Goal: Information Seeking & Learning: Learn about a topic

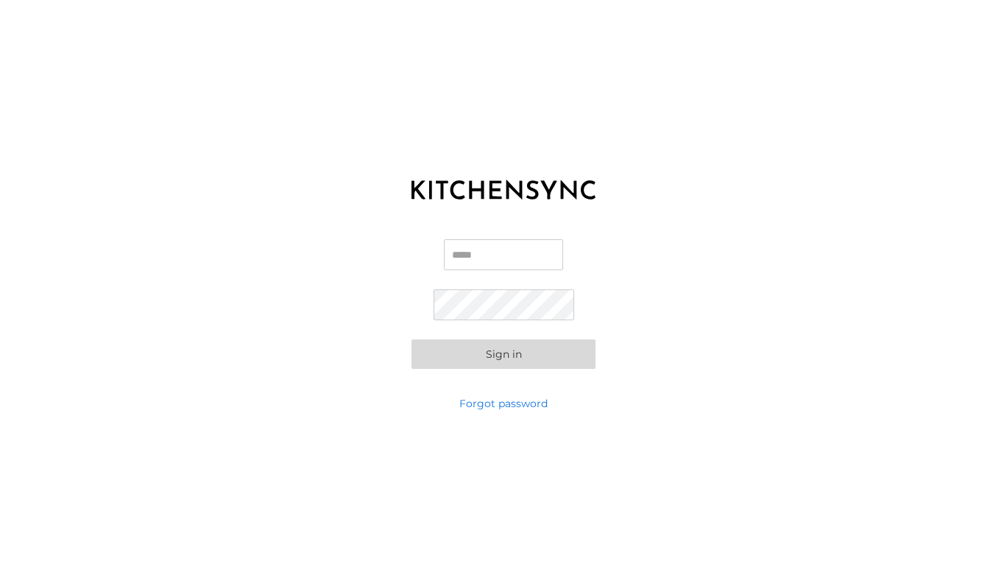
click at [493, 257] on input "Email" at bounding box center [503, 254] width 119 height 31
type input "**********"
click at [411, 339] on button "Sign in" at bounding box center [503, 353] width 184 height 29
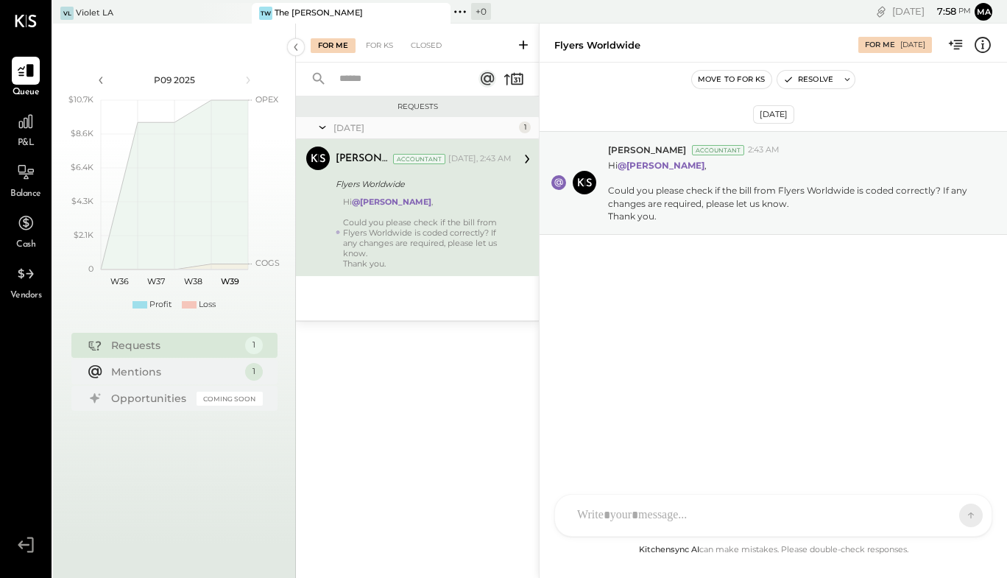
click at [449, 238] on div "Could you please check if the bill from Flyers Worldwide is coded correctly? If…" at bounding box center [427, 237] width 168 height 41
click at [659, 201] on div "Could you please check if the bill from Flyers Worldwide is coded correctly? If…" at bounding box center [792, 196] width 368 height 25
click at [561, 181] on rect at bounding box center [558, 182] width 15 height 15
click at [31, 132] on div at bounding box center [26, 121] width 28 height 28
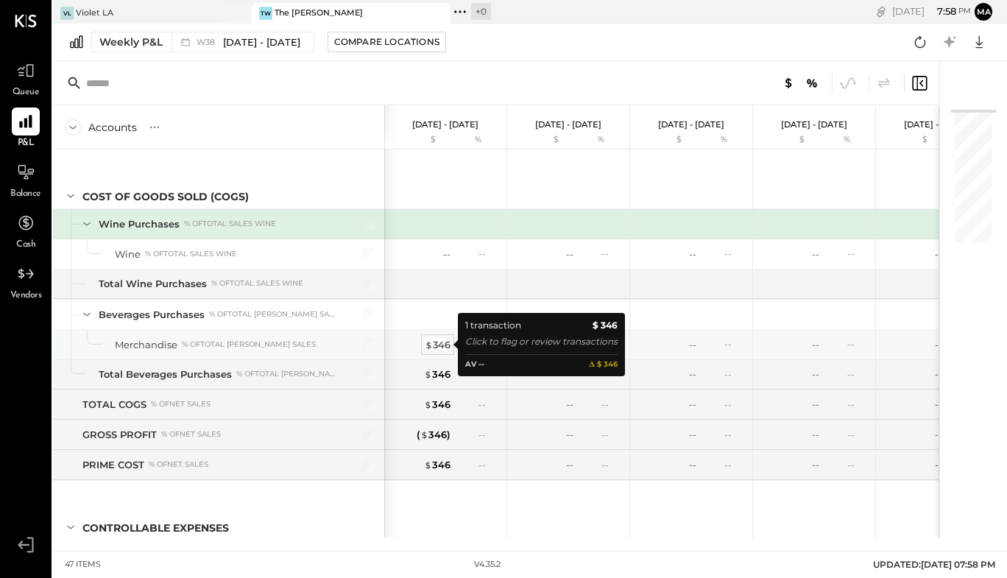
click at [440, 344] on div "$ 346" at bounding box center [438, 345] width 26 height 14
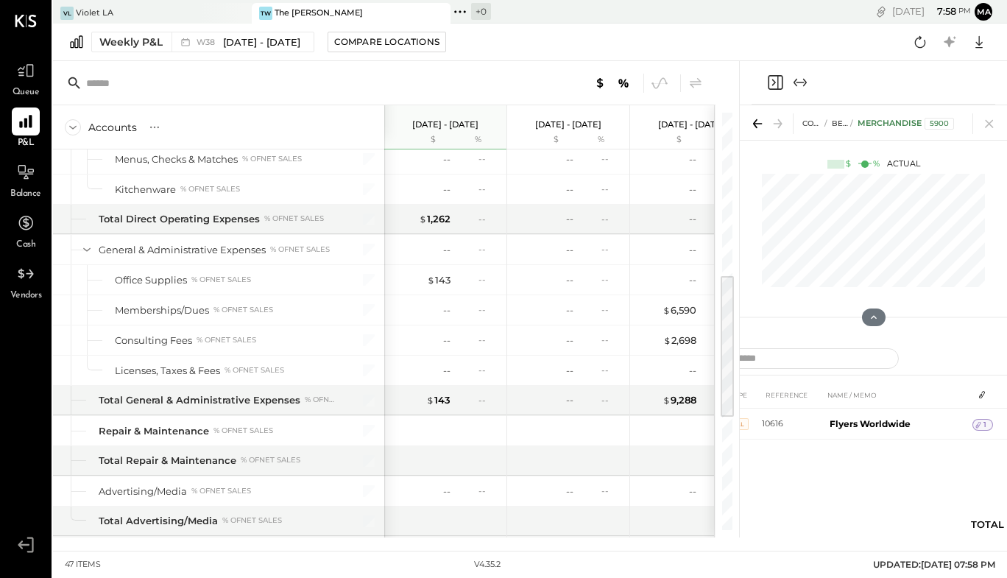
scroll to position [450, 0]
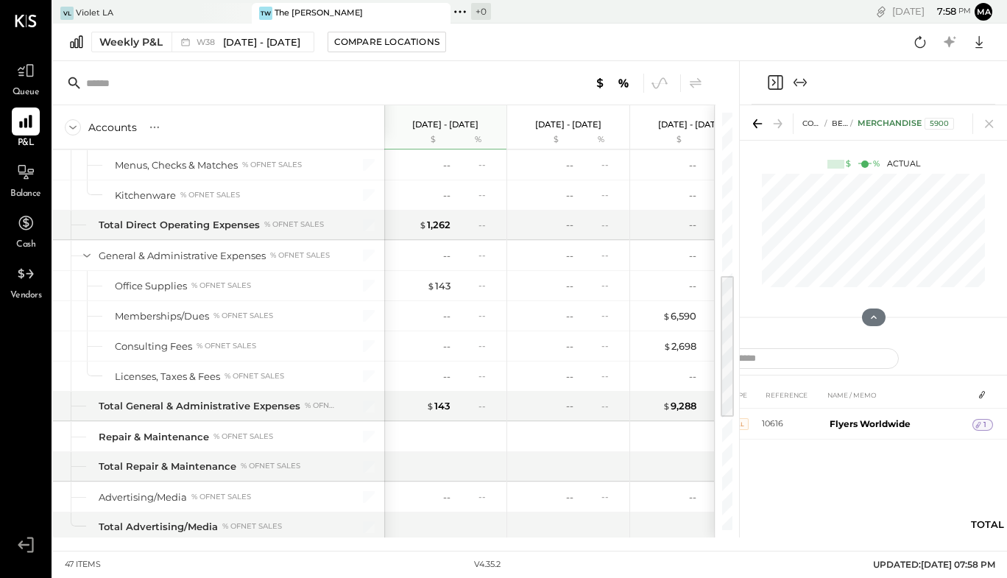
drag, startPoint x: 725, startPoint y: 202, endPoint x: 730, endPoint y: 366, distance: 163.4
click at [730, 366] on div at bounding box center [726, 346] width 13 height 141
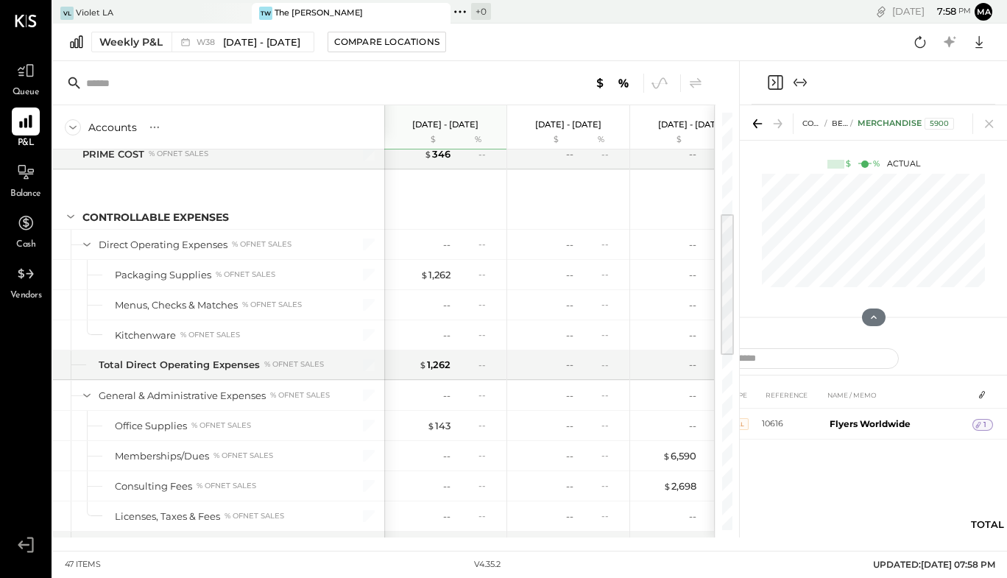
scroll to position [280, 0]
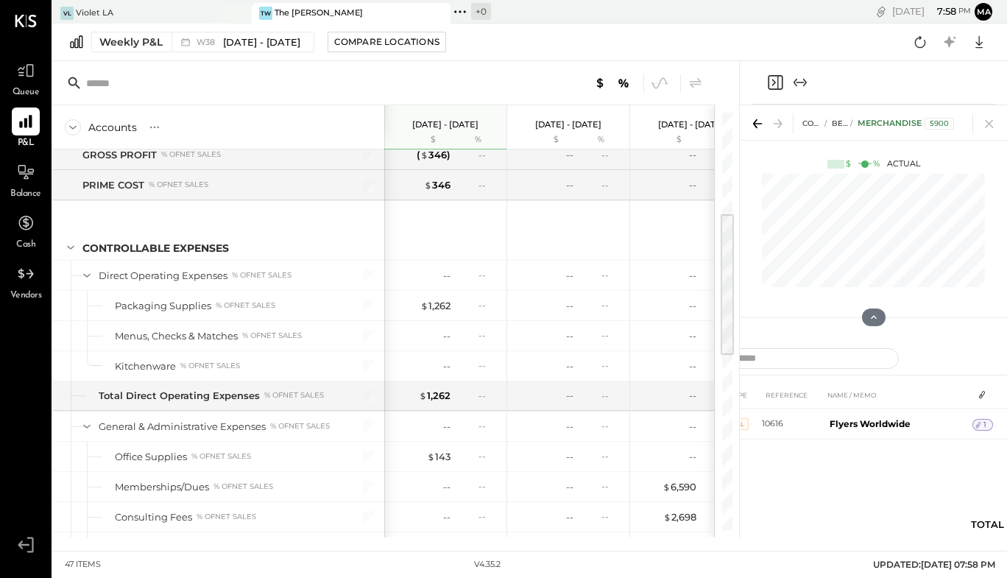
drag, startPoint x: 731, startPoint y: 264, endPoint x: 731, endPoint y: 239, distance: 25.0
click at [731, 239] on div at bounding box center [726, 284] width 13 height 141
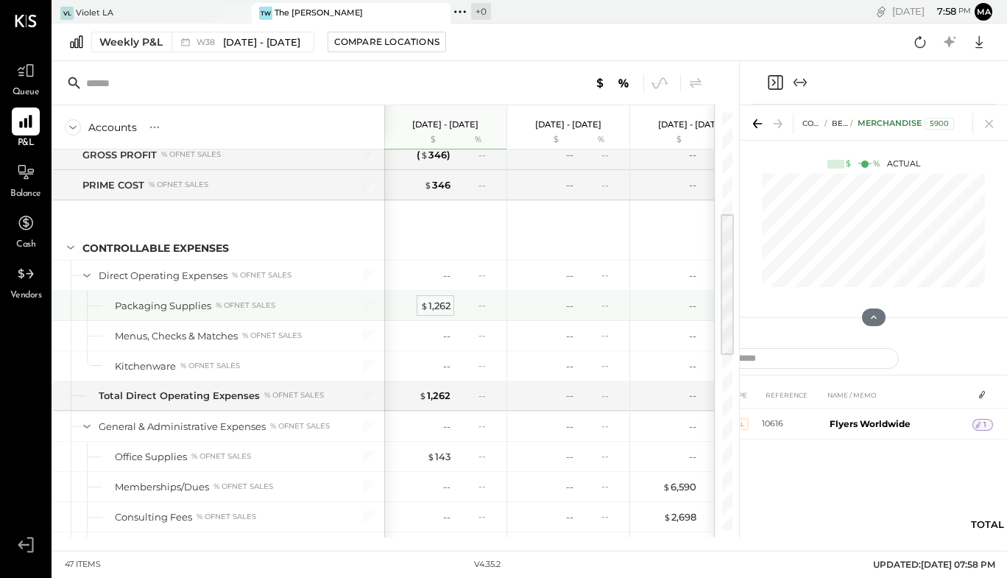
click at [433, 300] on div "$ 1,262" at bounding box center [435, 306] width 30 height 14
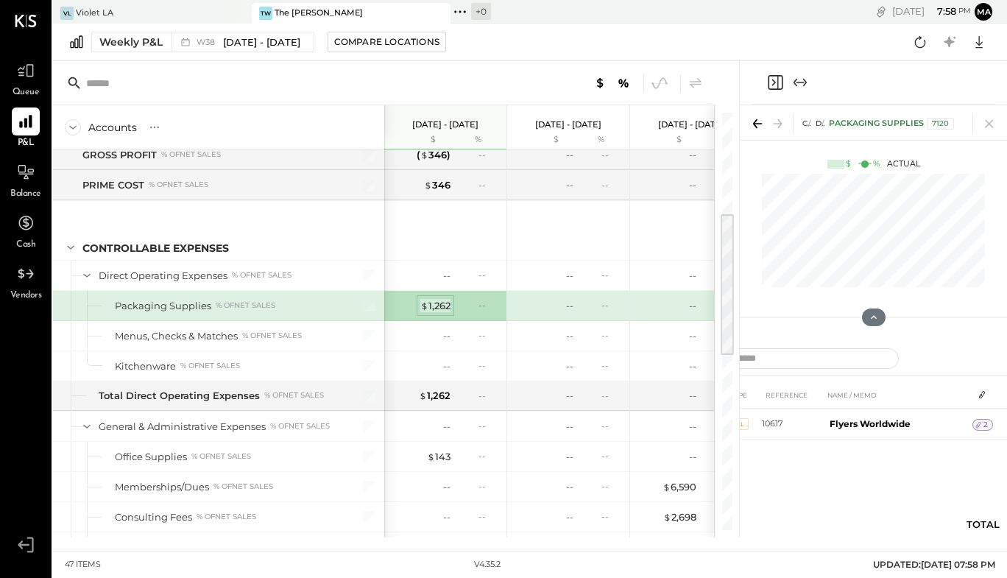
click at [450, 302] on div "$ 1,262" at bounding box center [435, 306] width 30 height 14
click at [439, 297] on div "$ 1,262 --" at bounding box center [446, 305] width 110 height 29
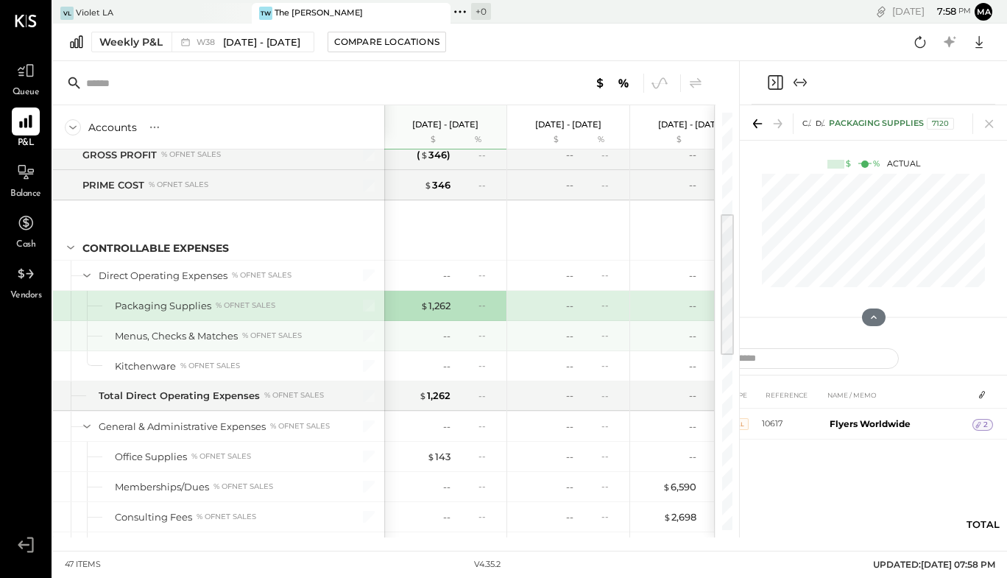
click at [196, 335] on div "Menus, Checks & Matches" at bounding box center [176, 336] width 123 height 14
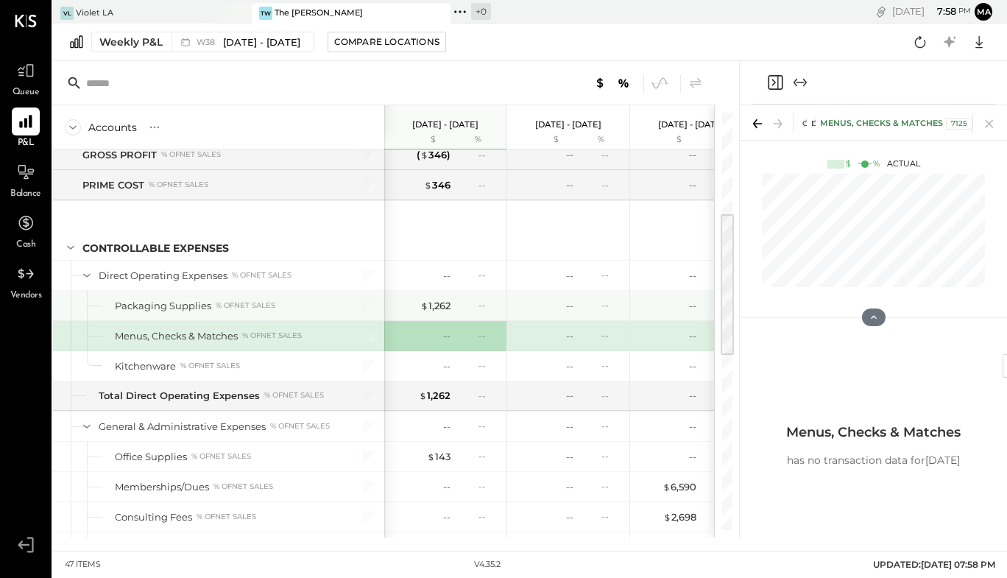
click at [451, 303] on div "$ 1,262 --" at bounding box center [446, 305] width 110 height 29
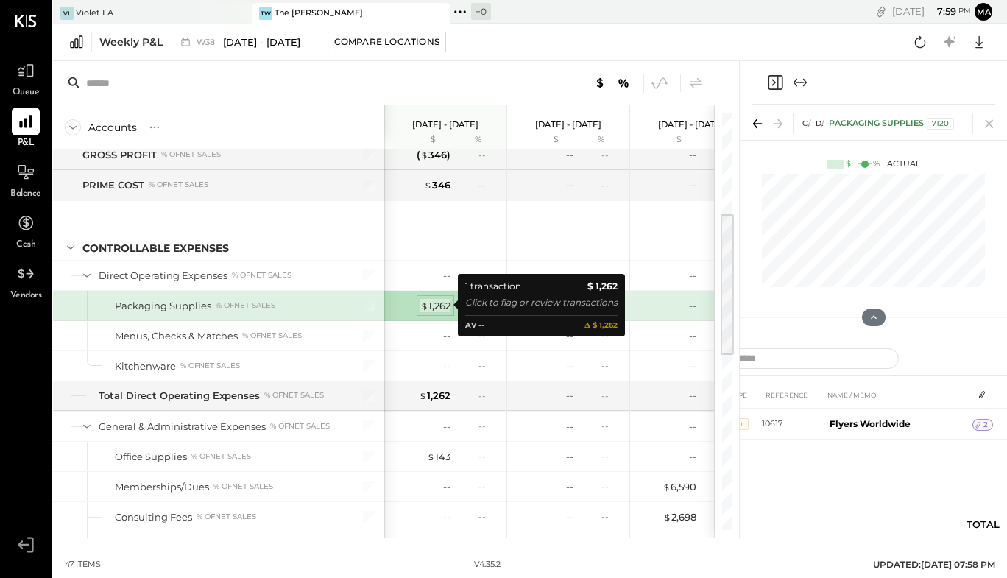
click at [433, 310] on div "$ 1,262" at bounding box center [435, 306] width 30 height 14
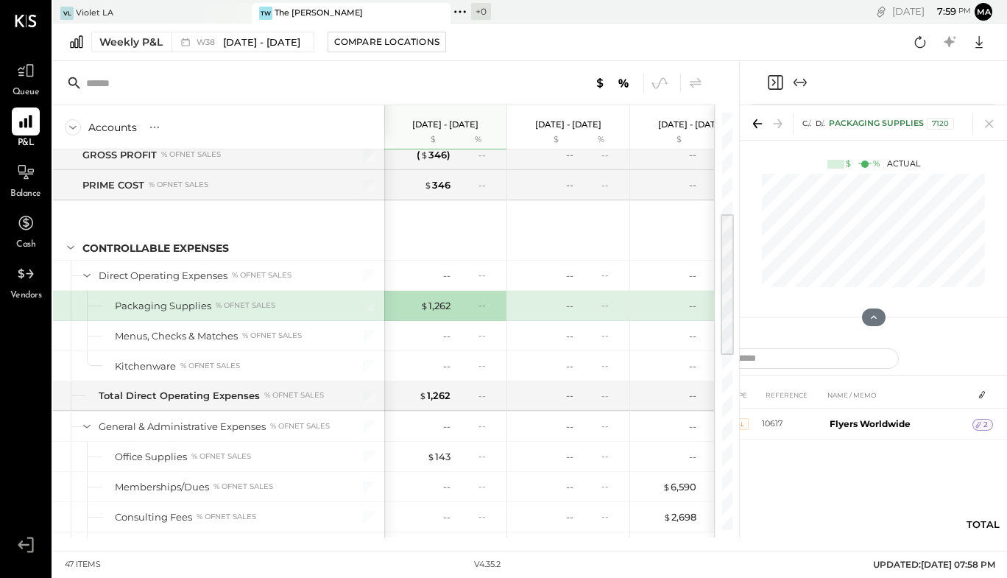
click at [400, 302] on div "$ 1,262" at bounding box center [420, 306] width 59 height 14
drag, startPoint x: 238, startPoint y: 307, endPoint x: 251, endPoint y: 306, distance: 12.5
click at [239, 306] on div "% of NET SALES" at bounding box center [246, 305] width 60 height 10
drag, startPoint x: 455, startPoint y: 305, endPoint x: 726, endPoint y: 102, distance: 339.0
click at [464, 297] on div "$ 1,262 --" at bounding box center [446, 305] width 110 height 29
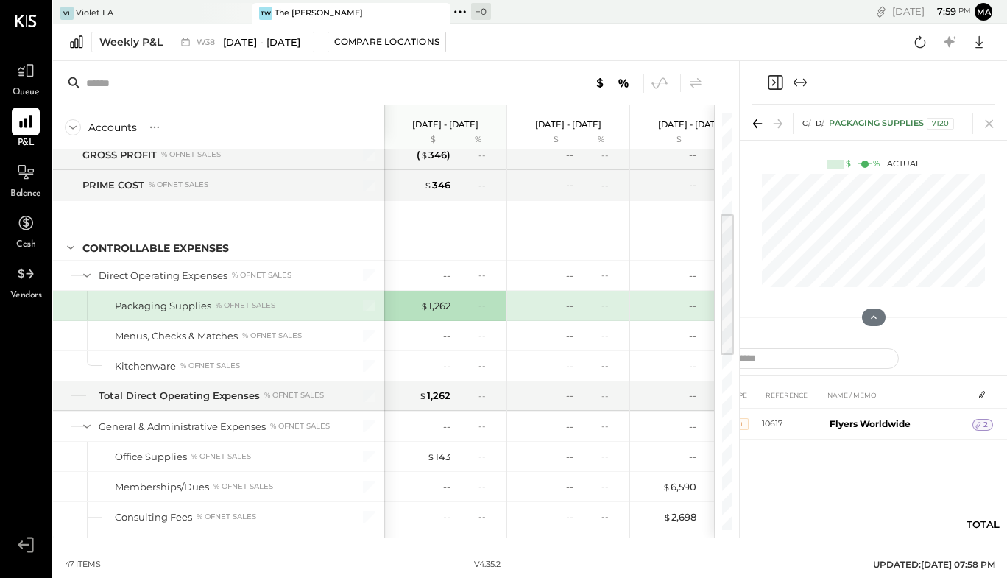
click at [761, 122] on icon at bounding box center [757, 123] width 21 height 21
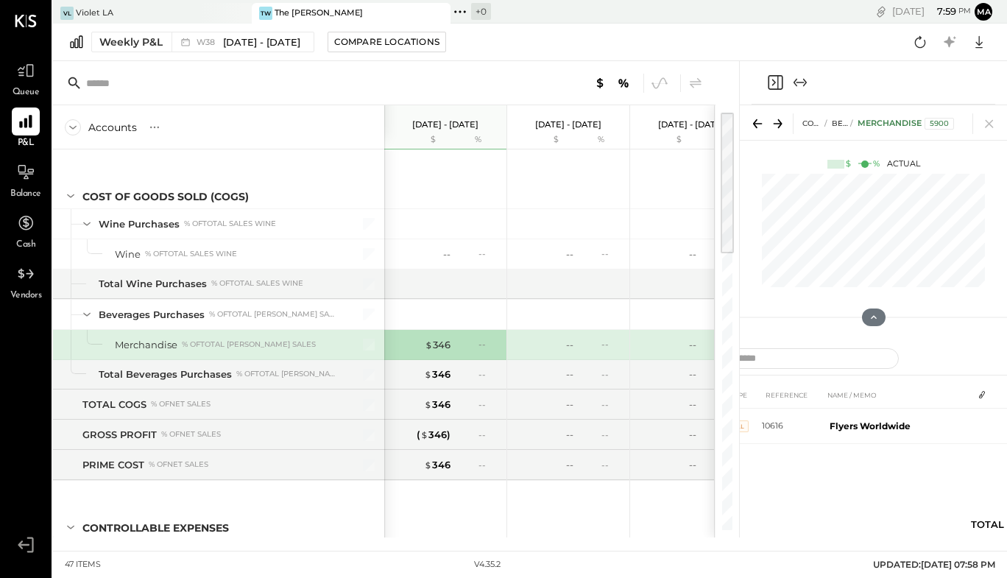
click at [753, 126] on icon at bounding box center [757, 123] width 21 height 21
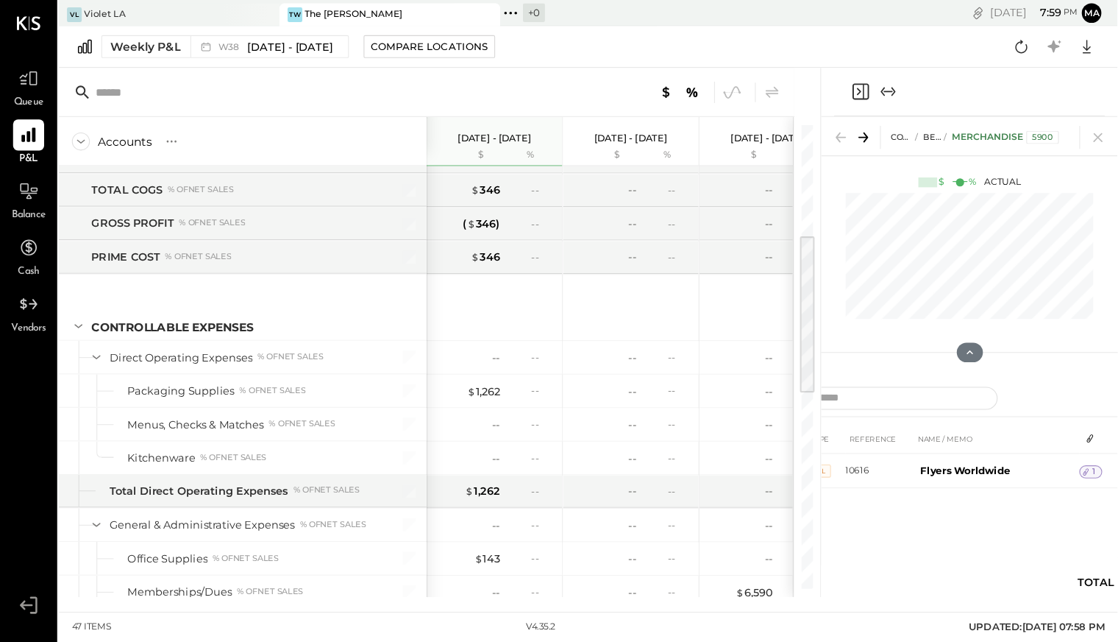
scroll to position [294, 0]
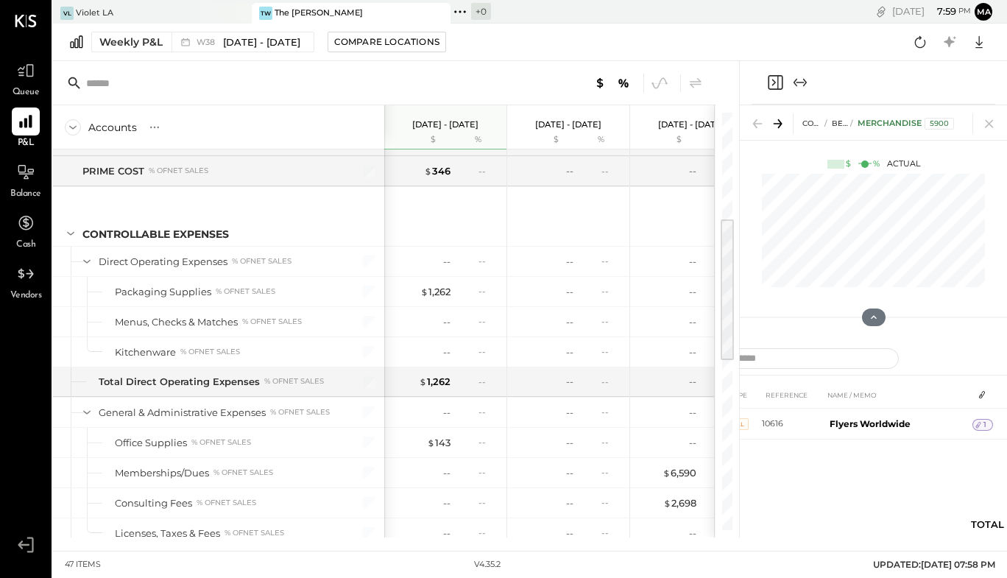
drag, startPoint x: 731, startPoint y: 224, endPoint x: 716, endPoint y: 331, distance: 107.7
click at [716, 331] on div "Accounts S % GL [DATE] - [DATE] $ % [DATE] - [DATE] $ % [DATE] - [DATE] $ % [DA…" at bounding box center [396, 299] width 686 height 476
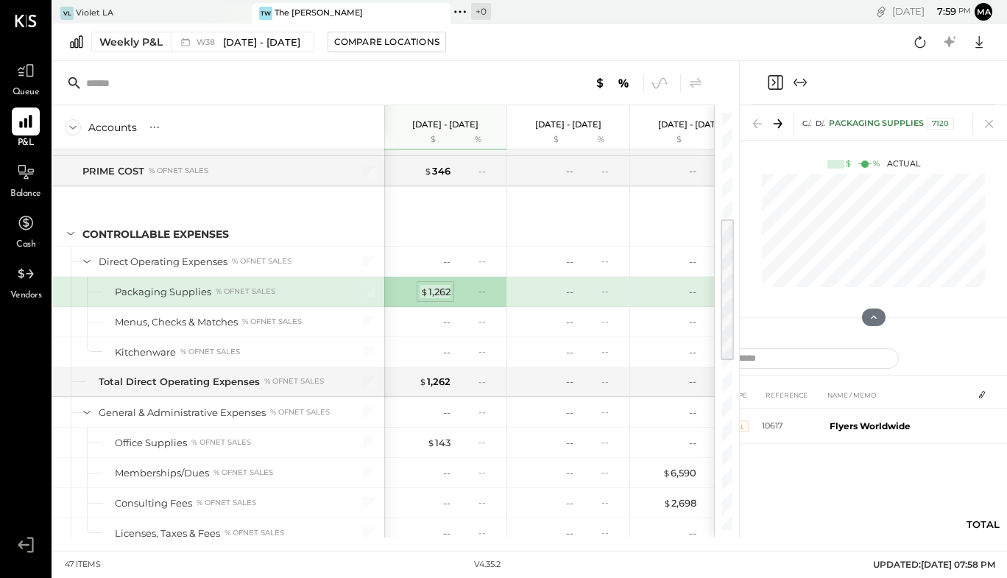
click at [433, 289] on div "$ 1,262" at bounding box center [435, 292] width 30 height 14
click at [443, 289] on div "$ 1,262" at bounding box center [435, 292] width 30 height 14
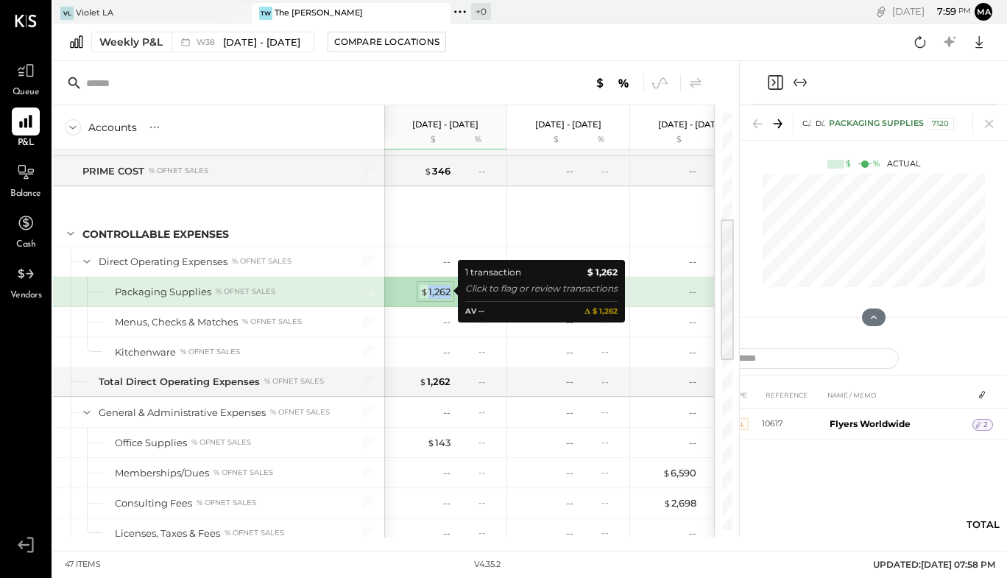
click at [443, 289] on div "$ 1,262" at bounding box center [435, 292] width 30 height 14
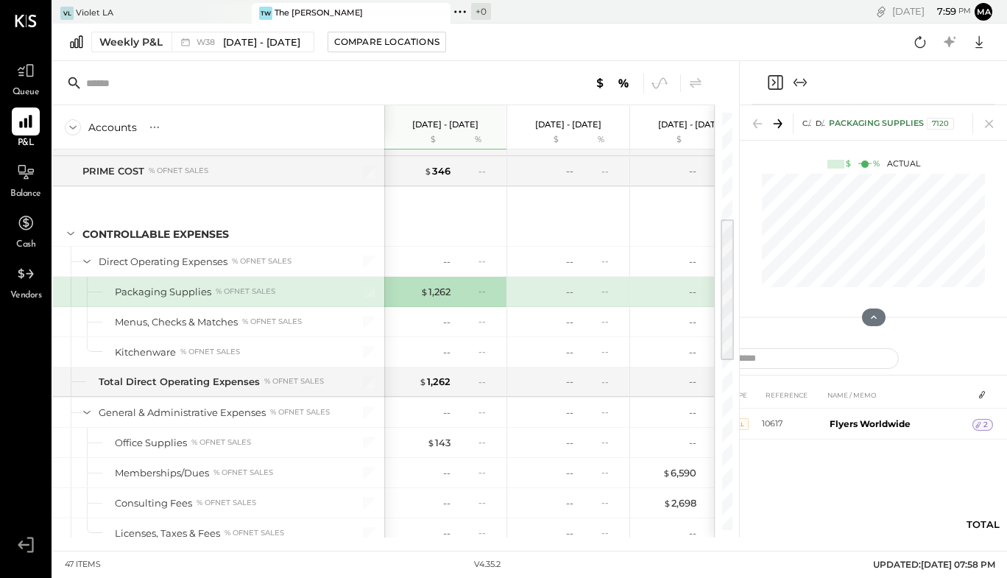
click at [767, 441] on div "DATE TYPE REFERENCE NAME / MEMO AMOUNT [DATE] Bill 10617 Flyers Worldwide 2 $1,…" at bounding box center [873, 462] width 427 height 163
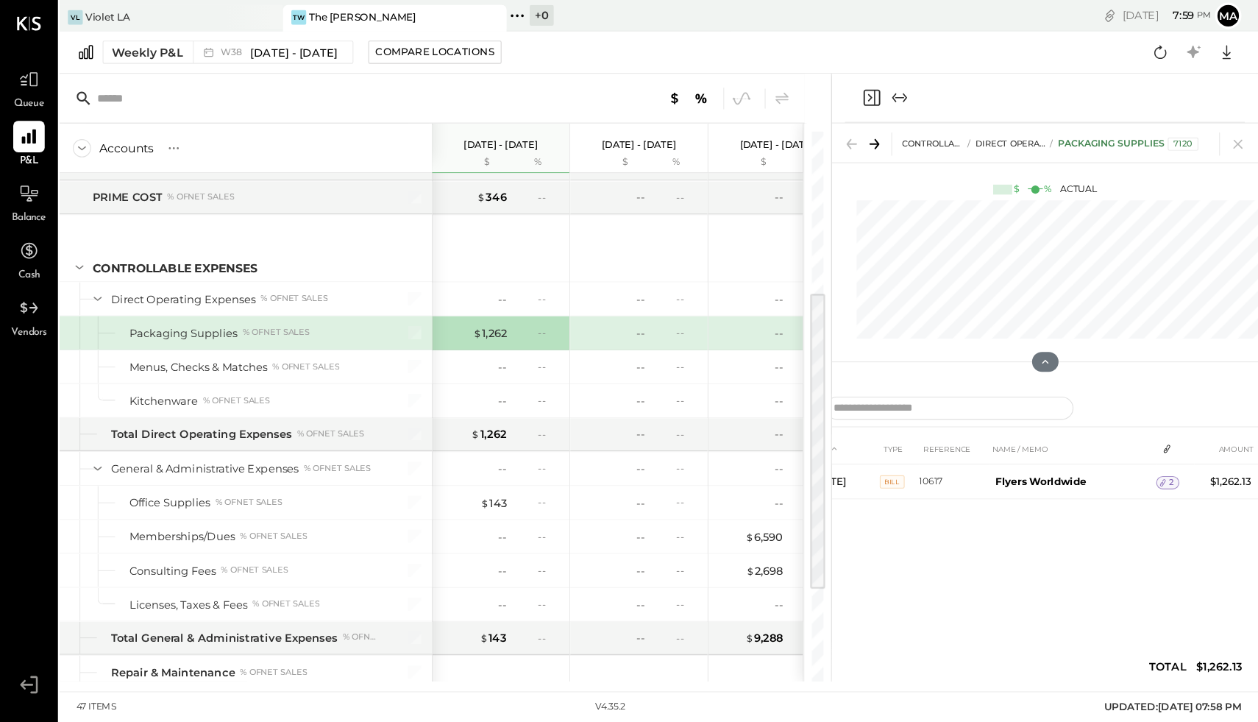
scroll to position [294, 0]
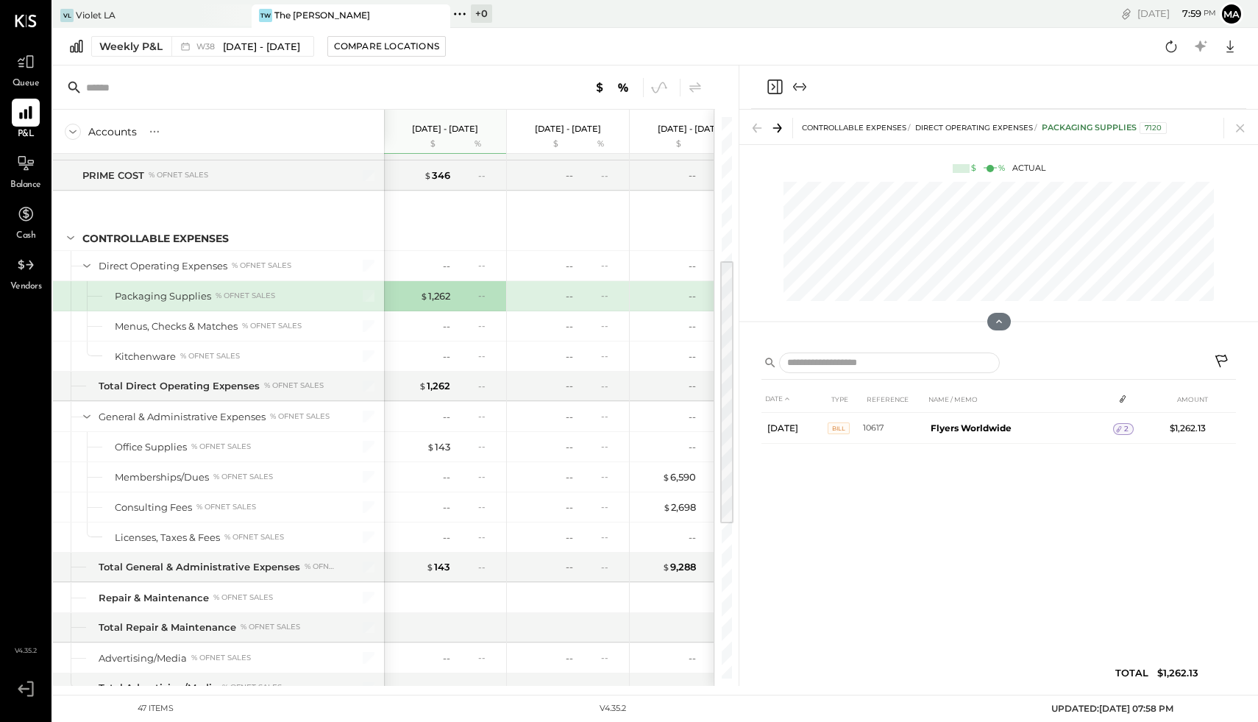
drag, startPoint x: 653, startPoint y: 4, endPoint x: 848, endPoint y: 508, distance: 540.7
click at [848, 508] on div "DATE TYPE REFERENCE NAME / MEMO AMOUNT [DATE] Bill 10617 Flyers Worldwide 2 $1,…" at bounding box center [999, 540] width 475 height 308
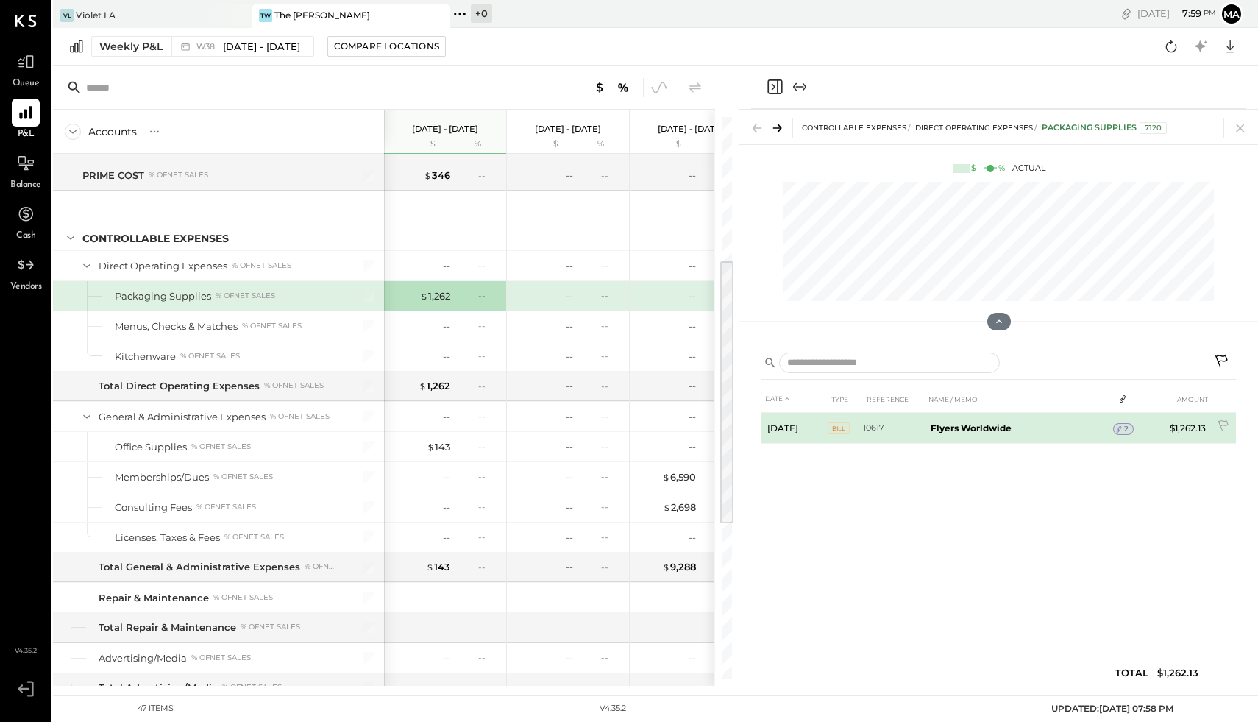
click at [945, 429] on b "Flyers Worldwide" at bounding box center [971, 427] width 81 height 11
click at [1006, 426] on icon at bounding box center [1224, 426] width 15 height 15
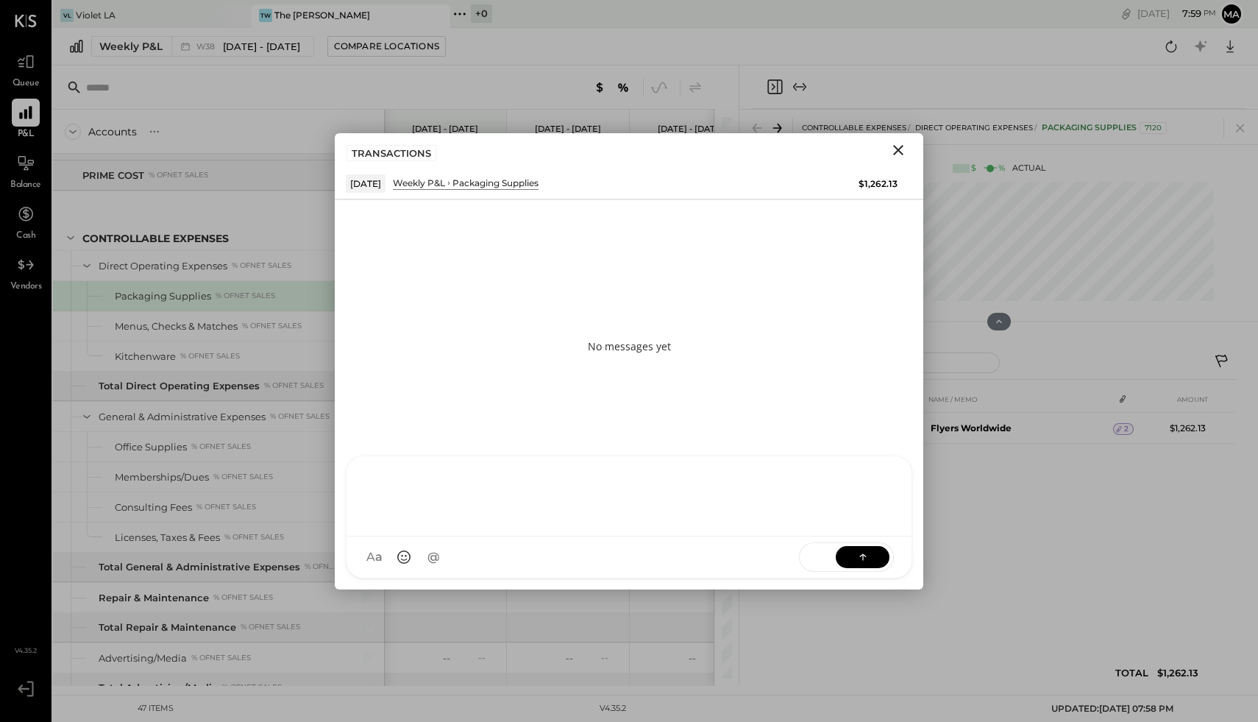
click at [438, 524] on div at bounding box center [629, 494] width 536 height 59
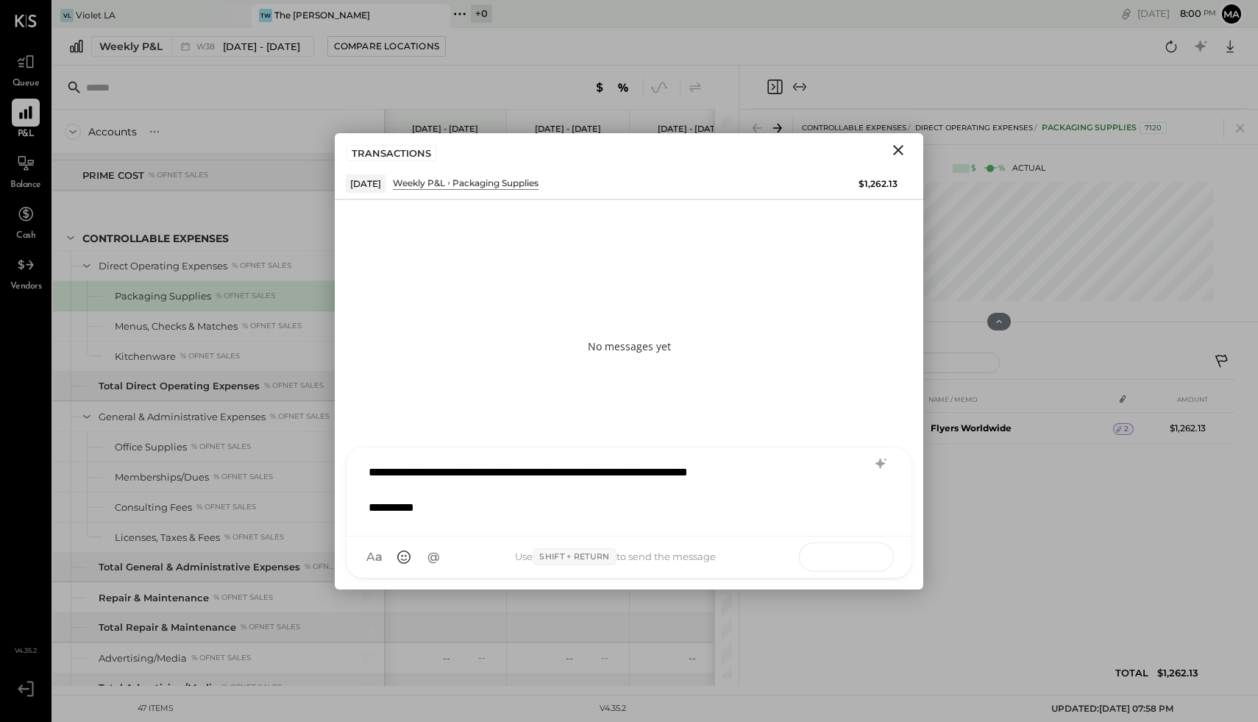
click at [862, 561] on icon at bounding box center [863, 556] width 15 height 15
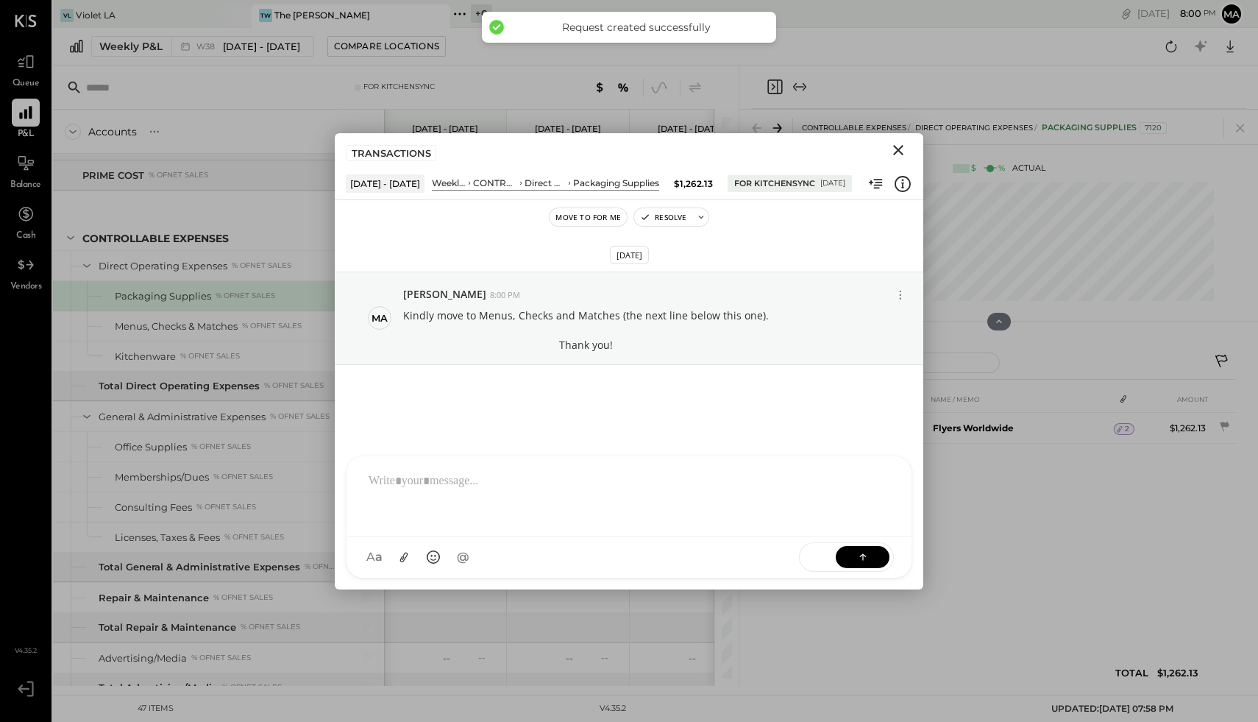
click at [898, 143] on icon "Close" at bounding box center [899, 150] width 18 height 18
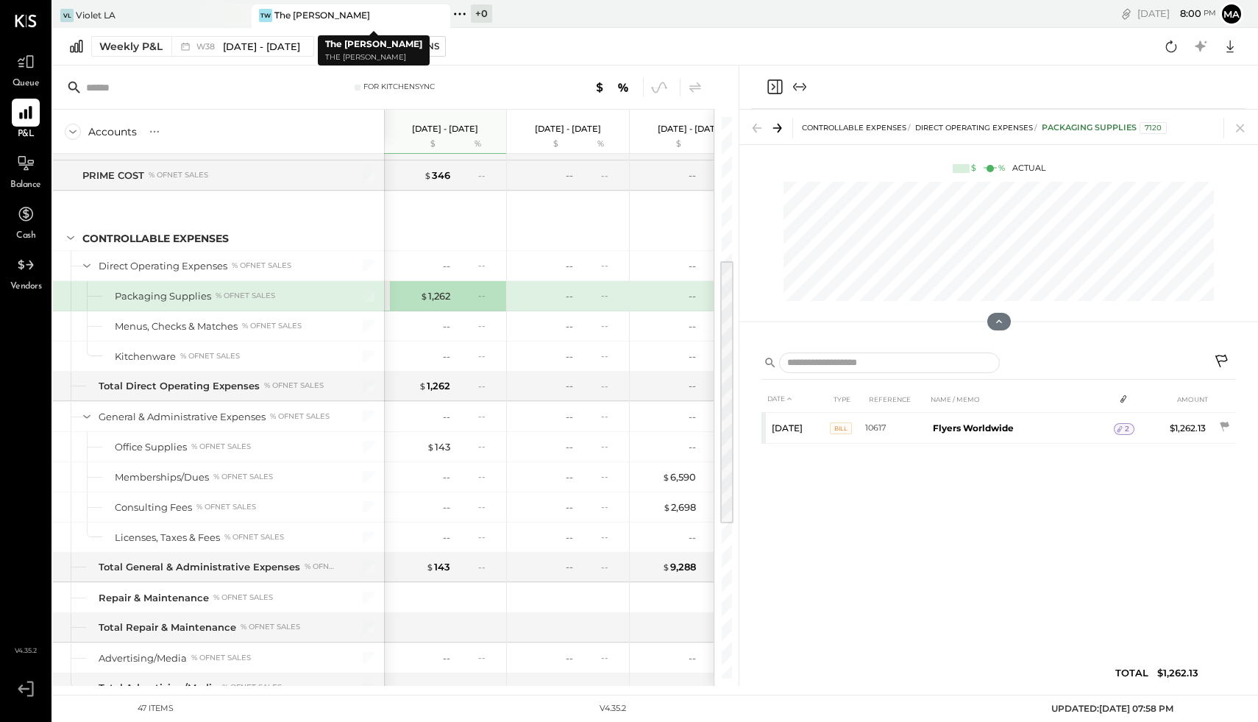
click at [369, 13] on div "TW The [PERSON_NAME]" at bounding box center [340, 15] width 177 height 13
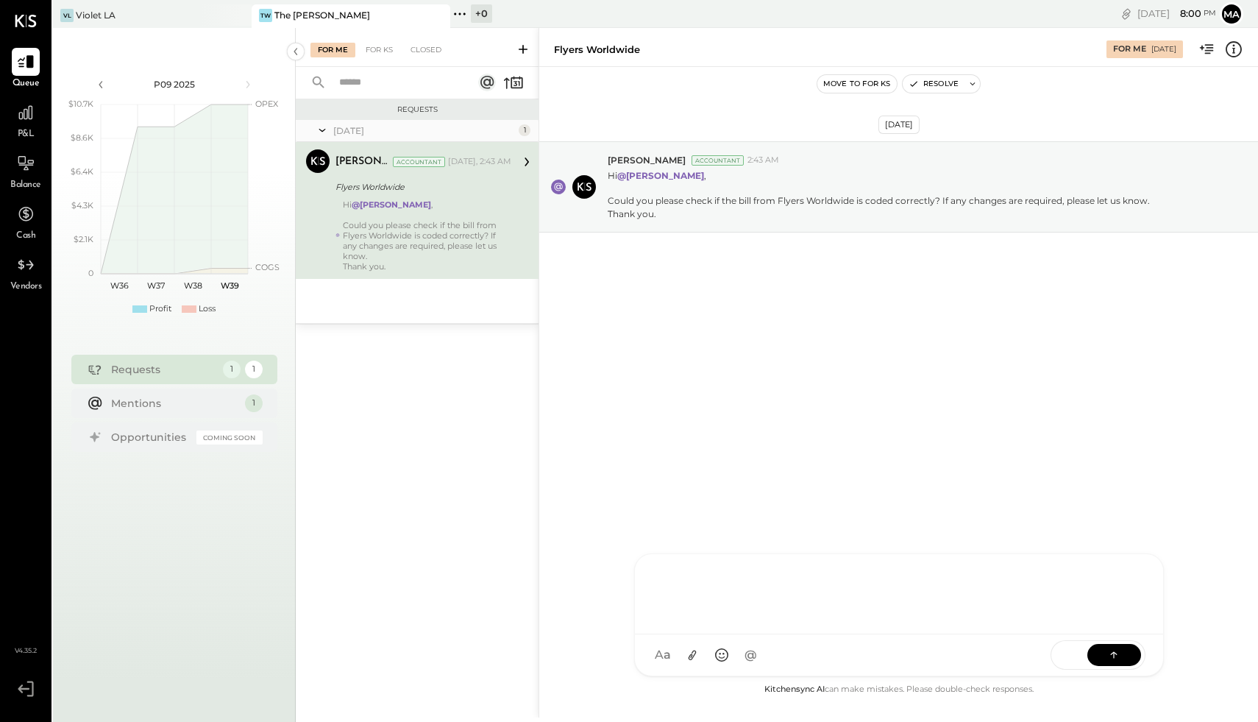
click at [703, 577] on div "CR [PERSON_NAME] R [PERSON_NAME] M [PERSON_NAME] RS [PERSON_NAME] MESSAGE SUGGE…" at bounding box center [899, 614] width 530 height 123
click at [891, 577] on div "**********" at bounding box center [881, 606] width 448 height 18
click at [748, 577] on div "**********" at bounding box center [881, 606] width 448 height 18
click at [995, 577] on div "**********" at bounding box center [881, 606] width 448 height 18
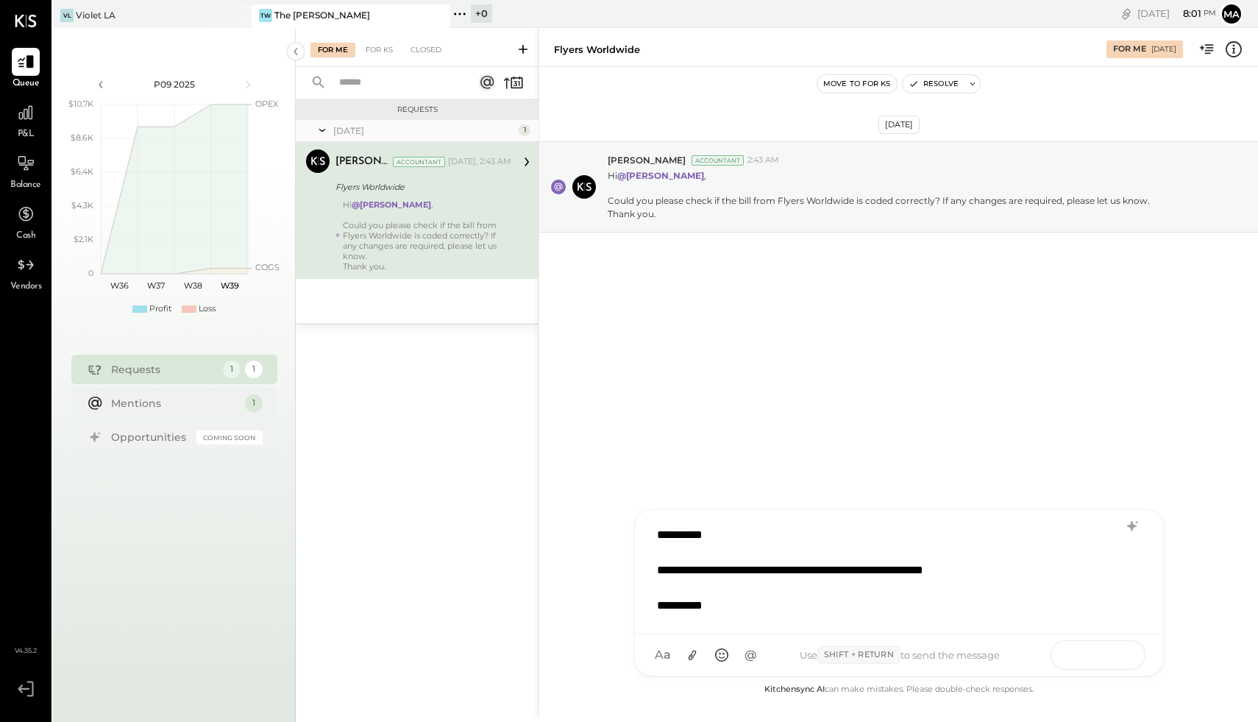
click at [1006, 577] on button at bounding box center [1114, 654] width 54 height 22
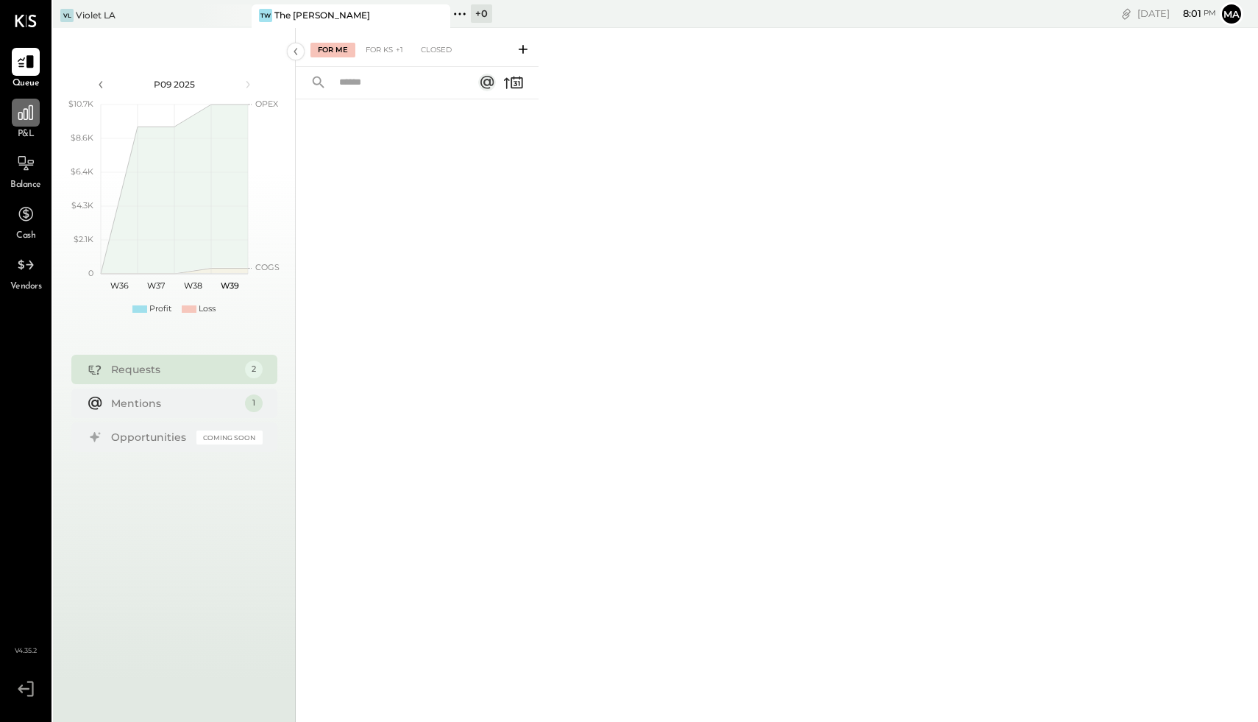
click at [35, 115] on icon at bounding box center [25, 112] width 19 height 19
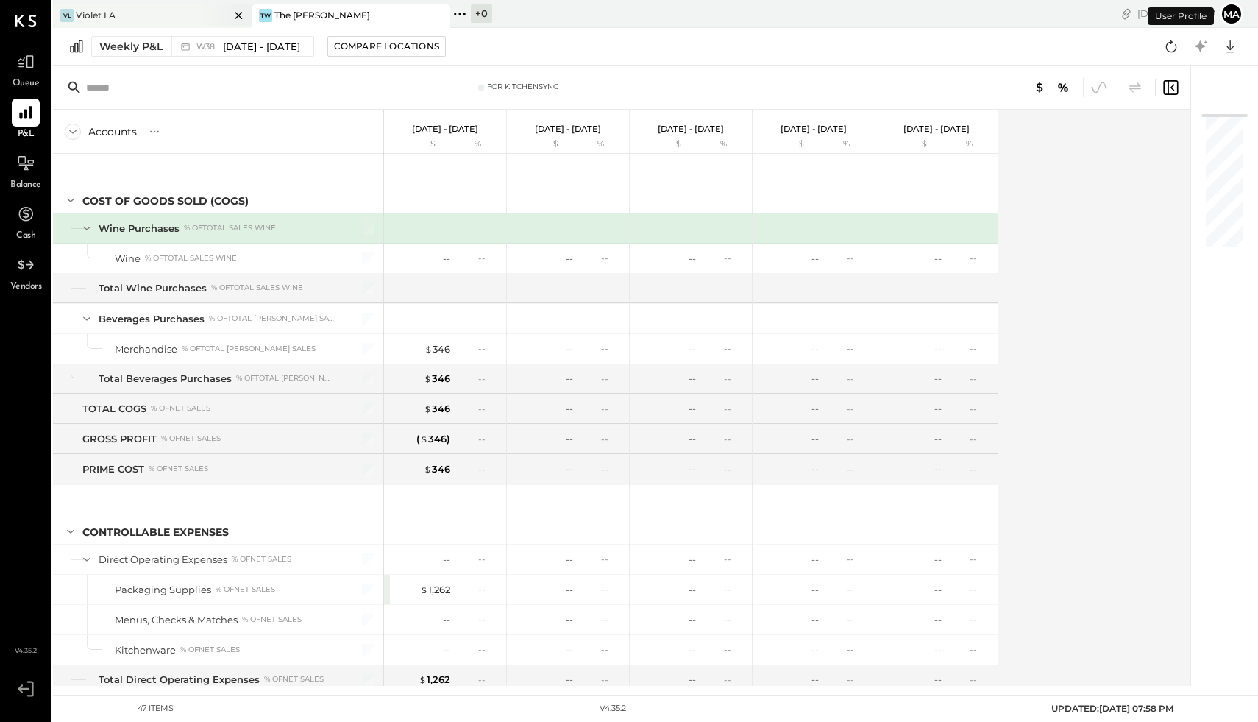
click at [210, 26] on div "VL Violet LA" at bounding box center [152, 16] width 199 height 24
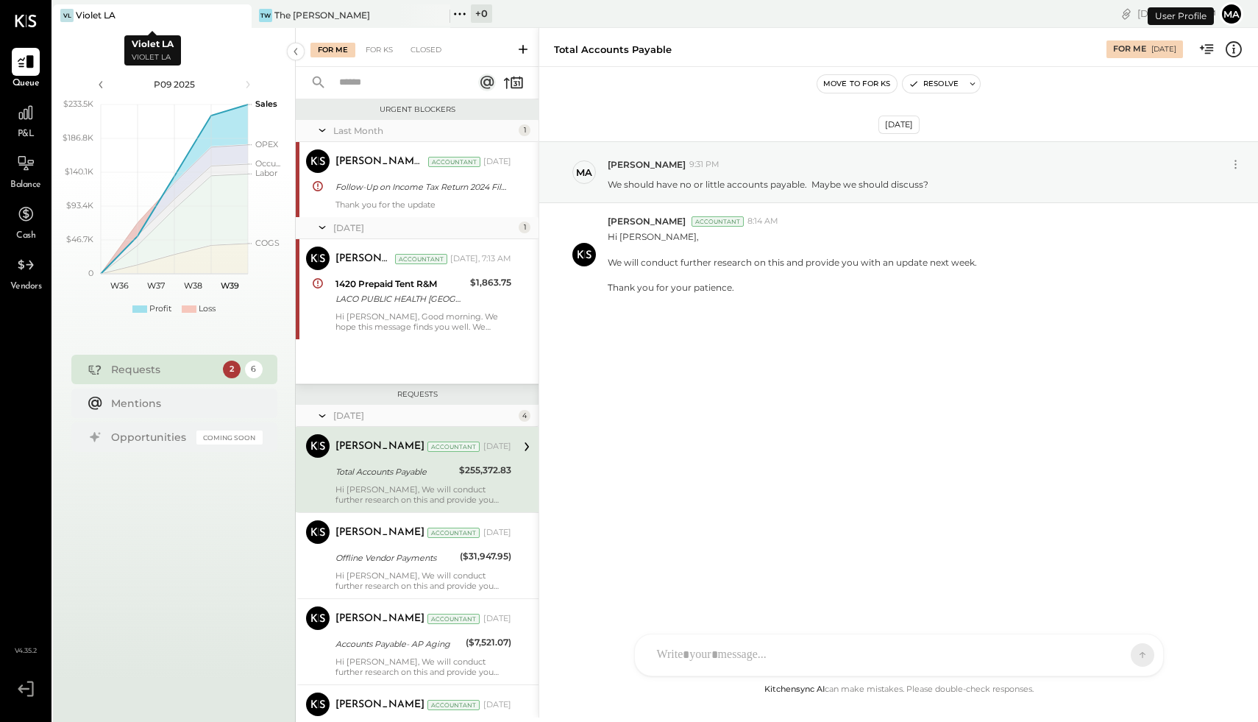
scroll to position [60, 0]
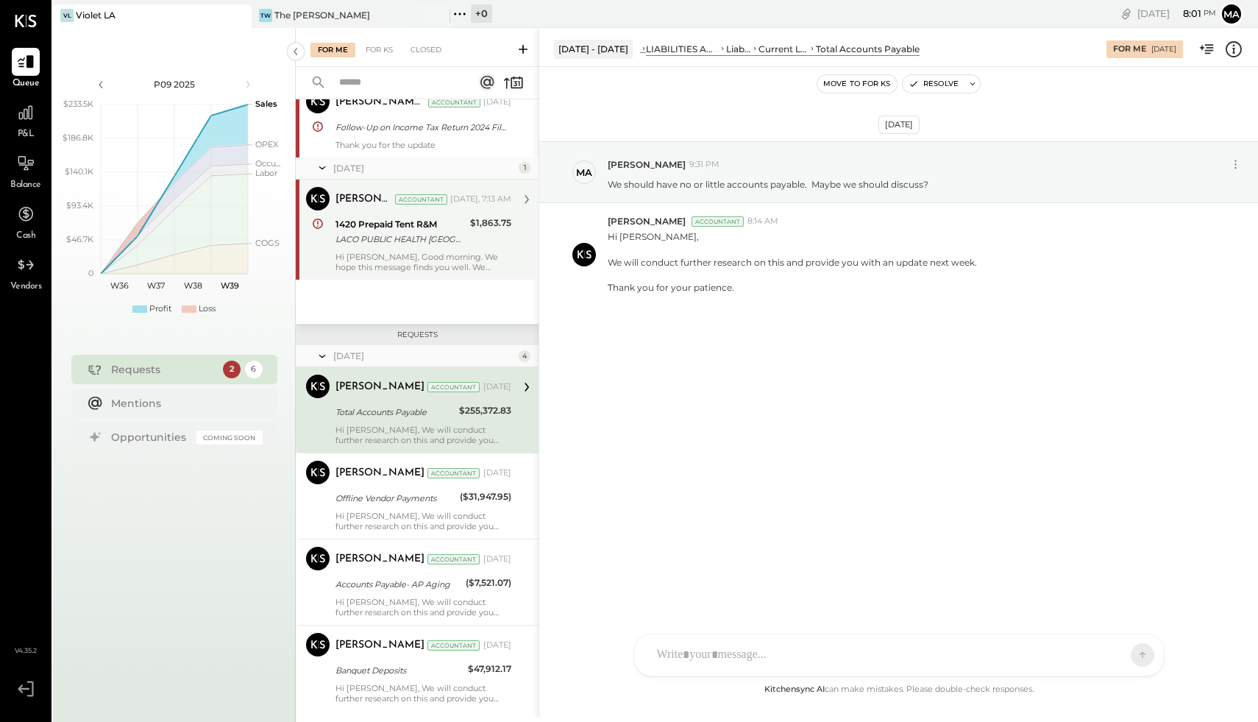
drag, startPoint x: 530, startPoint y: 200, endPoint x: 530, endPoint y: 179, distance: 21.3
click at [530, 180] on div "[PERSON_NAME] Accountant [PERSON_NAME] Accountant [DATE], 7:13 AM 1420 Prepaid …" at bounding box center [417, 230] width 243 height 100
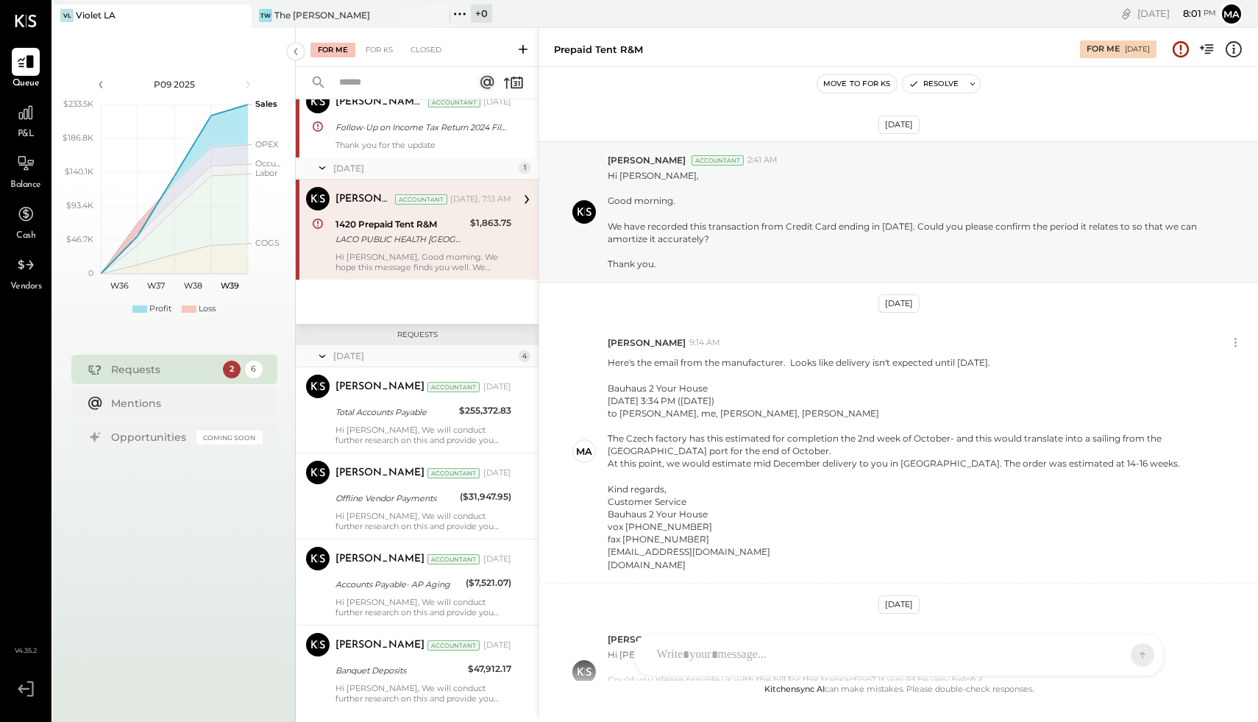
scroll to position [622, 0]
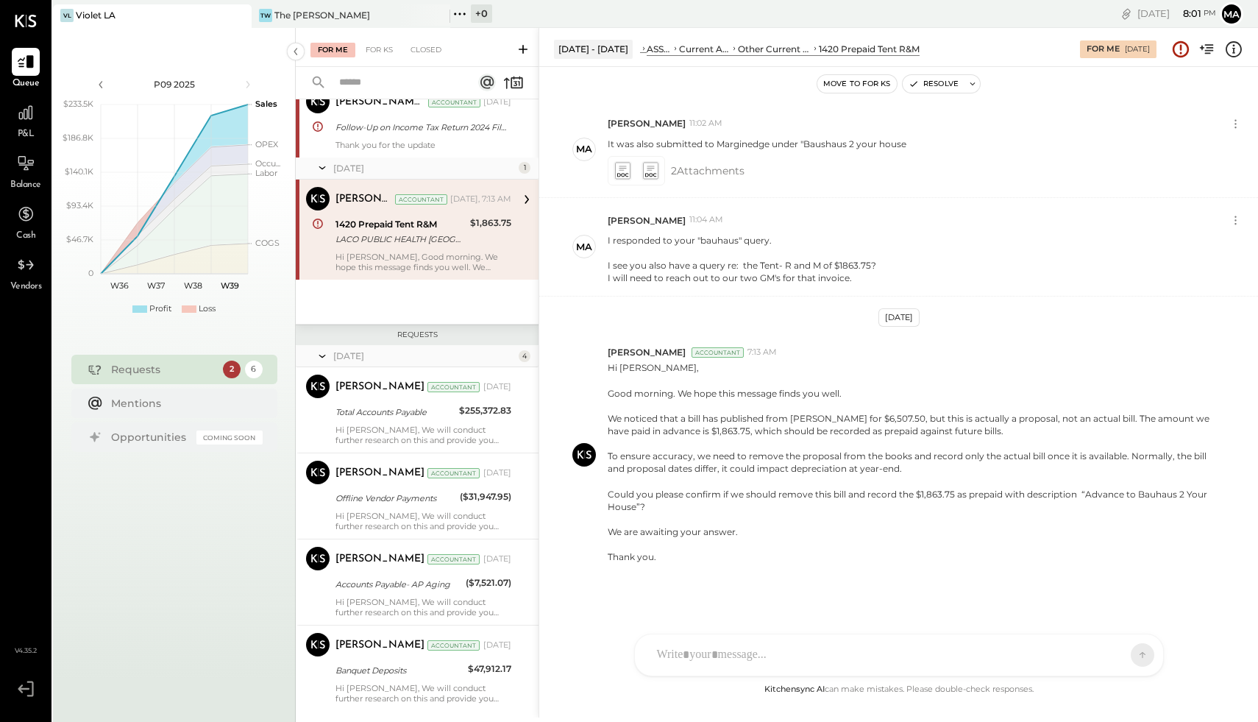
click at [392, 226] on div "1420 Prepaid Tent R&M" at bounding box center [401, 224] width 130 height 15
click at [853, 577] on div "NS [PERSON_NAME] G gm CR [PERSON_NAME] R [PERSON_NAME] A agm M [PERSON_NAME] S …" at bounding box center [899, 614] width 530 height 123
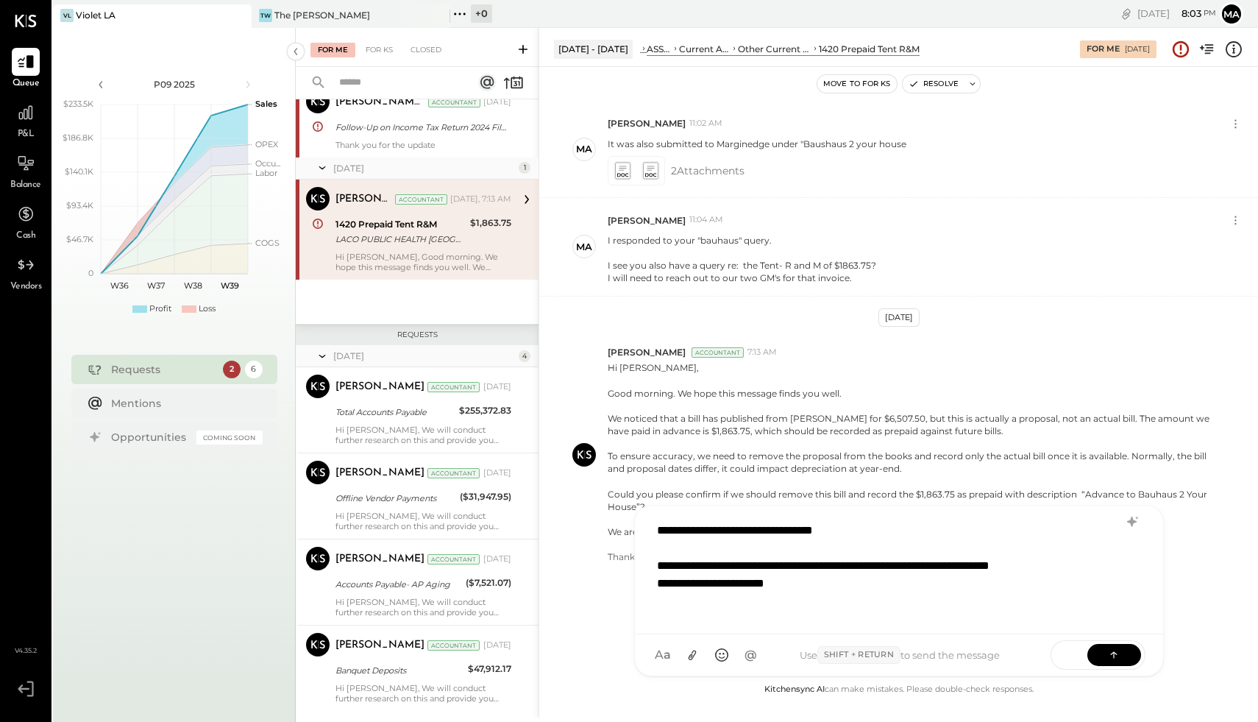
scroll to position [1, 0]
click at [658, 526] on div "**********" at bounding box center [899, 569] width 498 height 110
click at [928, 528] on div "**********" at bounding box center [899, 569] width 498 height 110
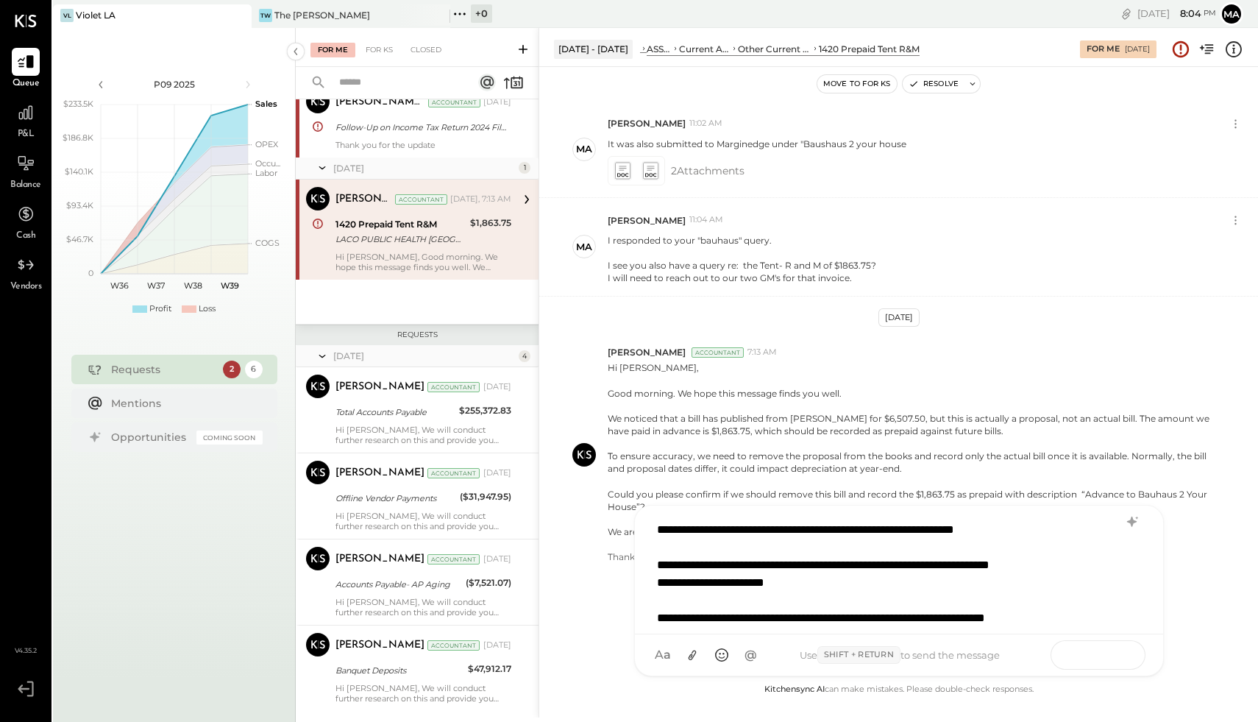
click at [1006, 577] on icon at bounding box center [1114, 654] width 15 height 15
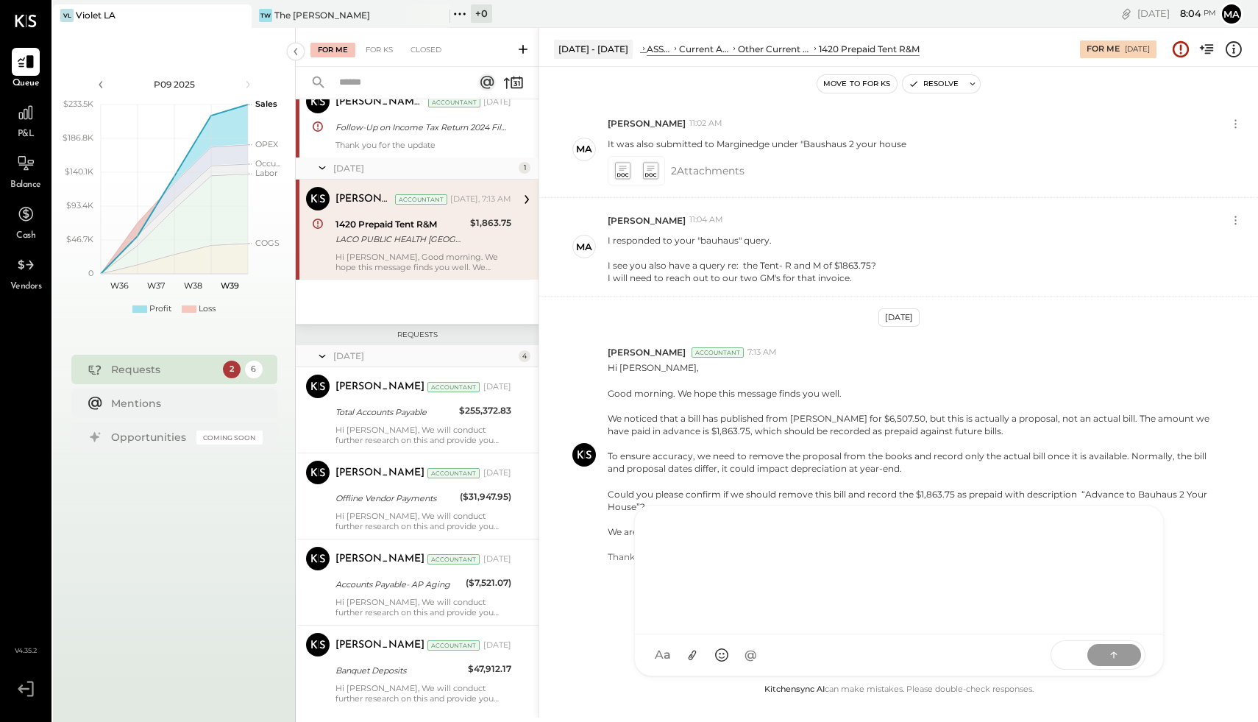
scroll to position [0, 0]
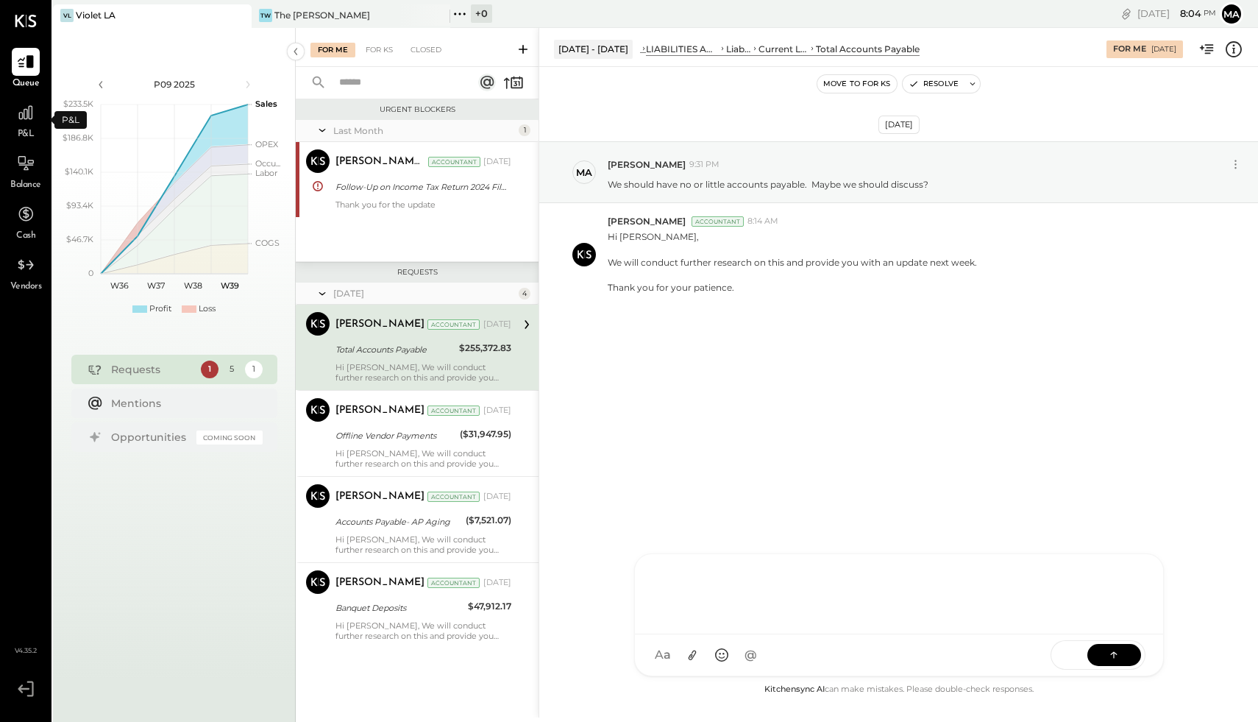
click at [25, 133] on span "P&L" at bounding box center [26, 134] width 17 height 13
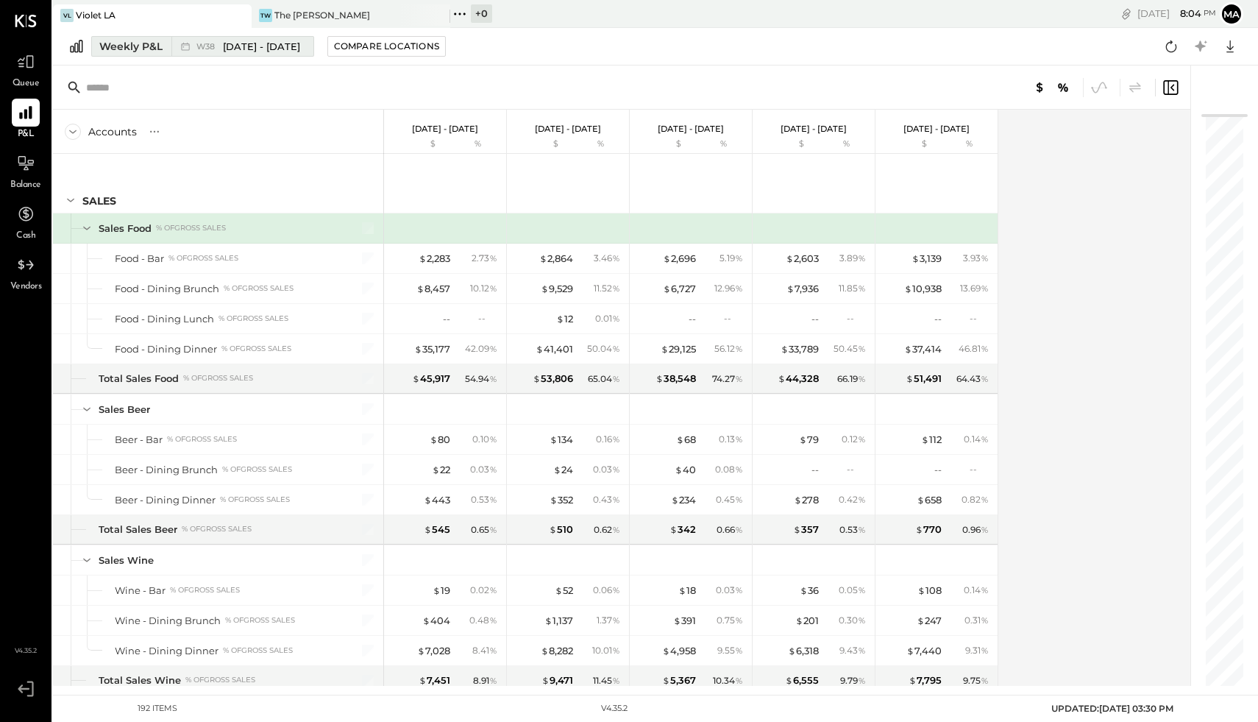
click at [144, 47] on div "Weekly P&L" at bounding box center [130, 46] width 63 height 15
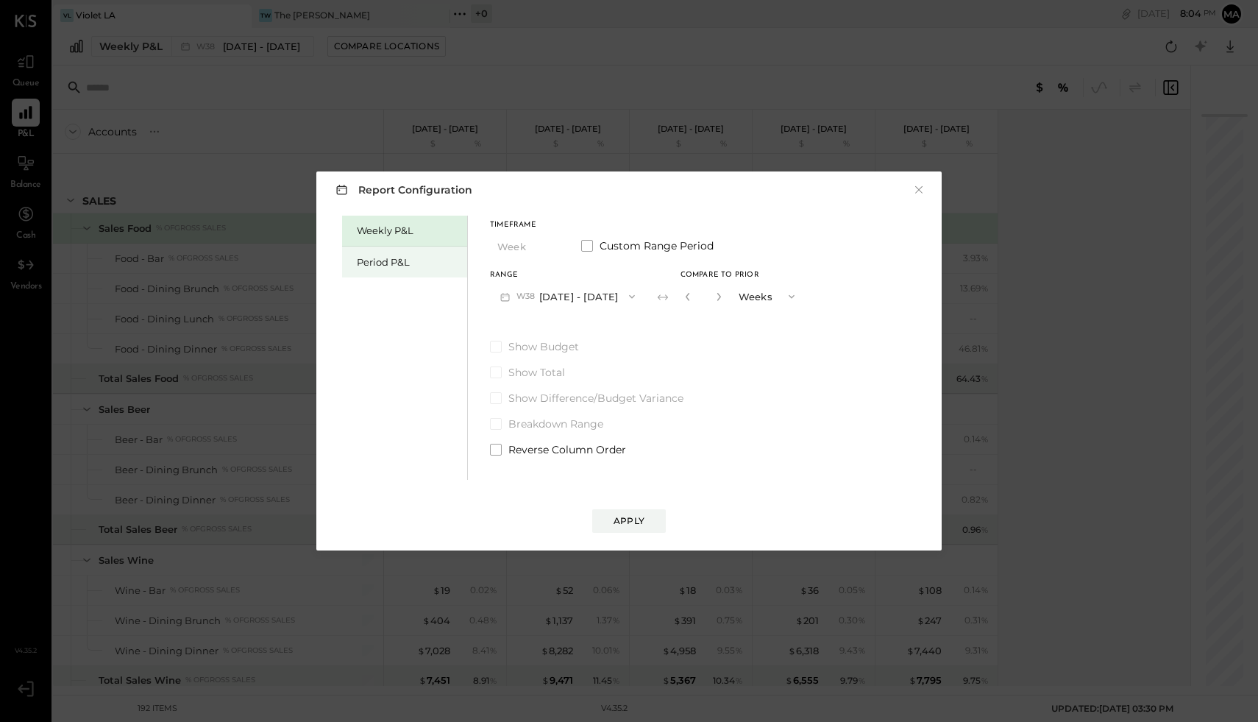
click at [380, 266] on div "Period P&L" at bounding box center [408, 262] width 103 height 14
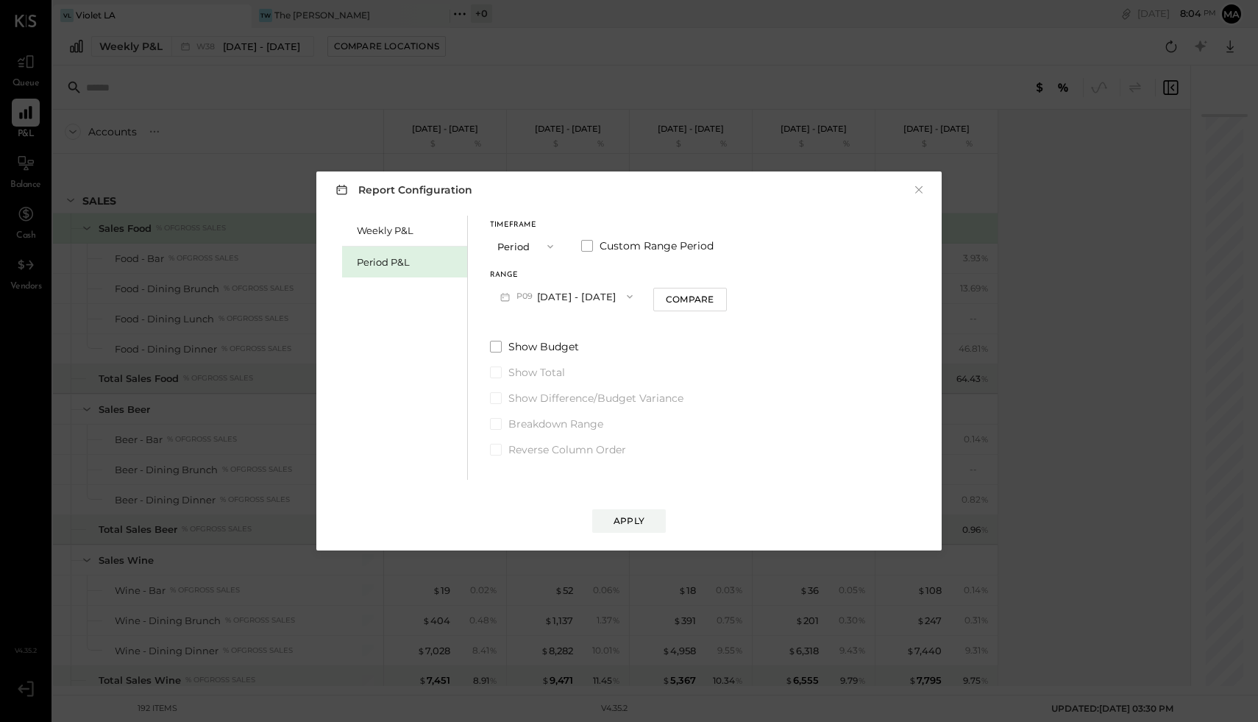
click at [569, 299] on button "P09 [DATE] - [DATE]" at bounding box center [566, 296] width 153 height 27
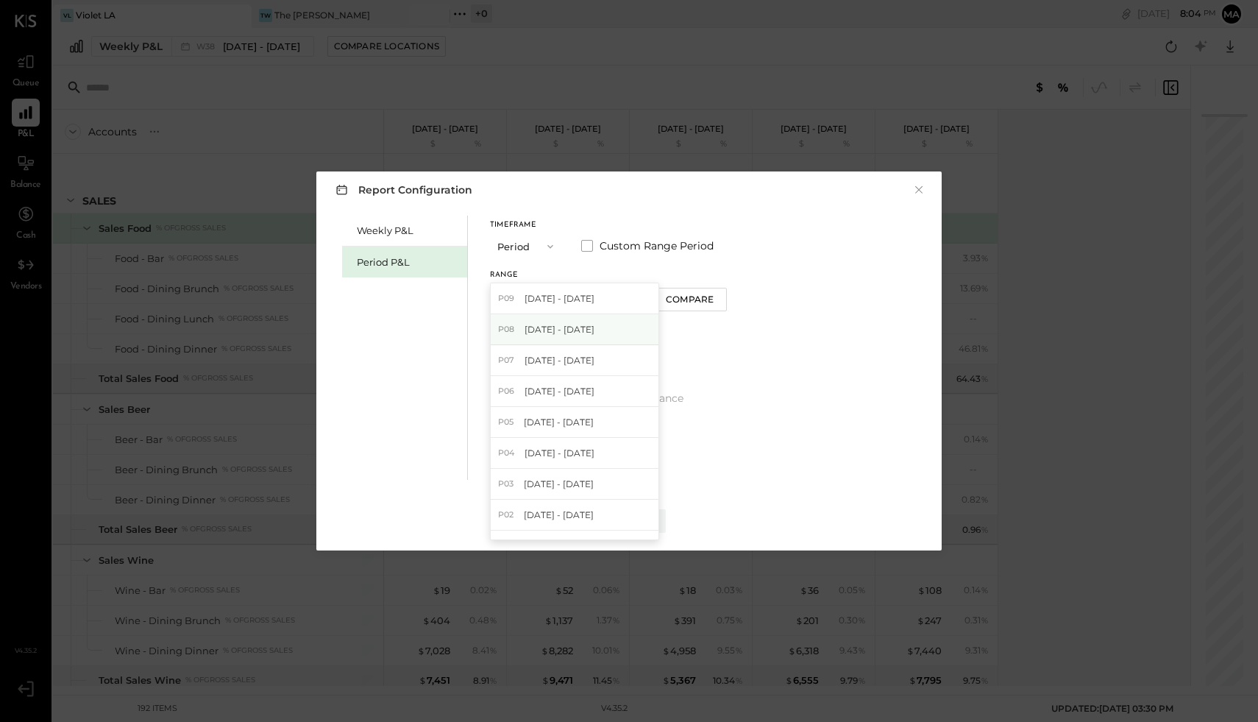
click at [572, 323] on span "[DATE] - [DATE]" at bounding box center [560, 329] width 70 height 13
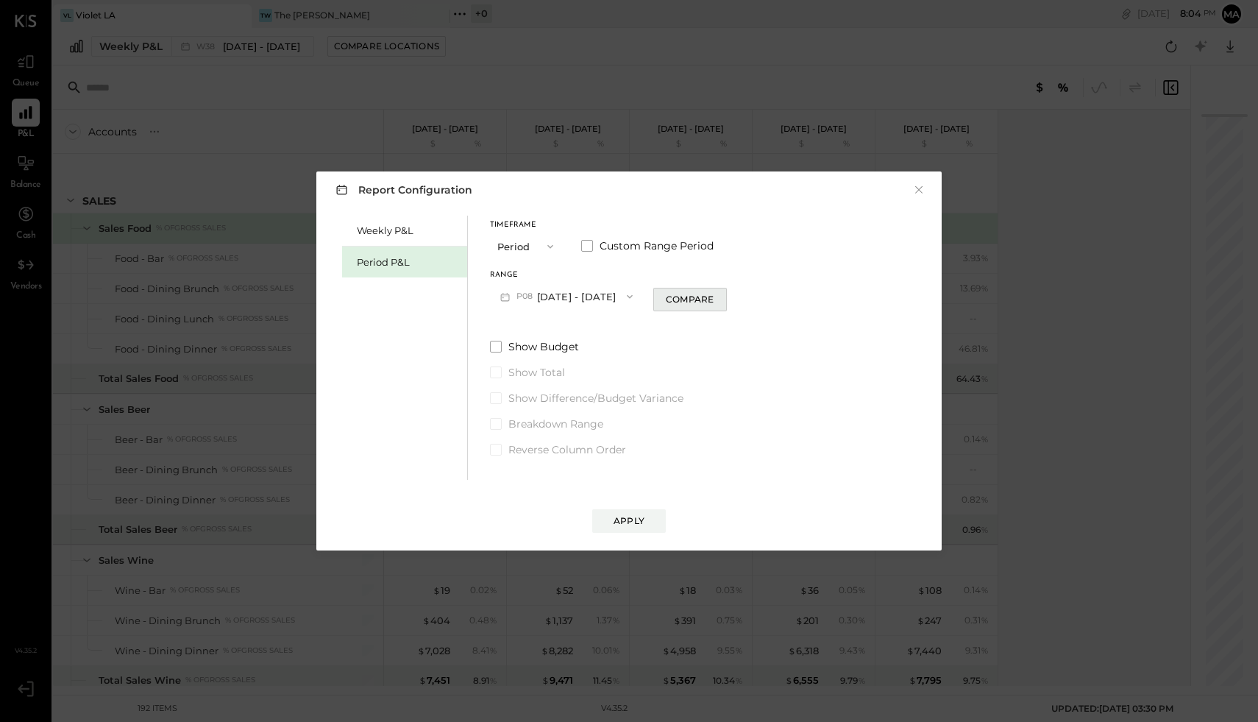
click at [686, 305] on div "Compare" at bounding box center [690, 299] width 48 height 13
click at [712, 297] on icon "button" at bounding box center [716, 296] width 9 height 9
type input "*"
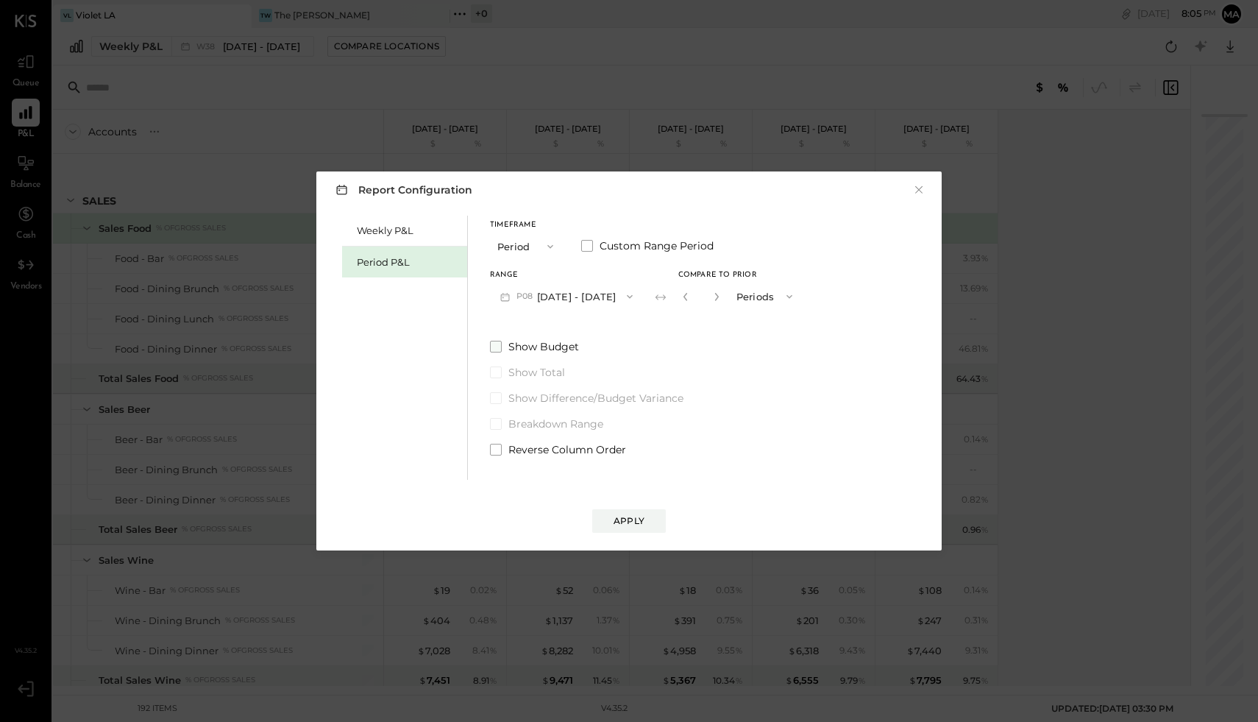
click at [495, 349] on span at bounding box center [496, 347] width 12 height 12
click at [617, 521] on div "Apply" at bounding box center [629, 520] width 31 height 13
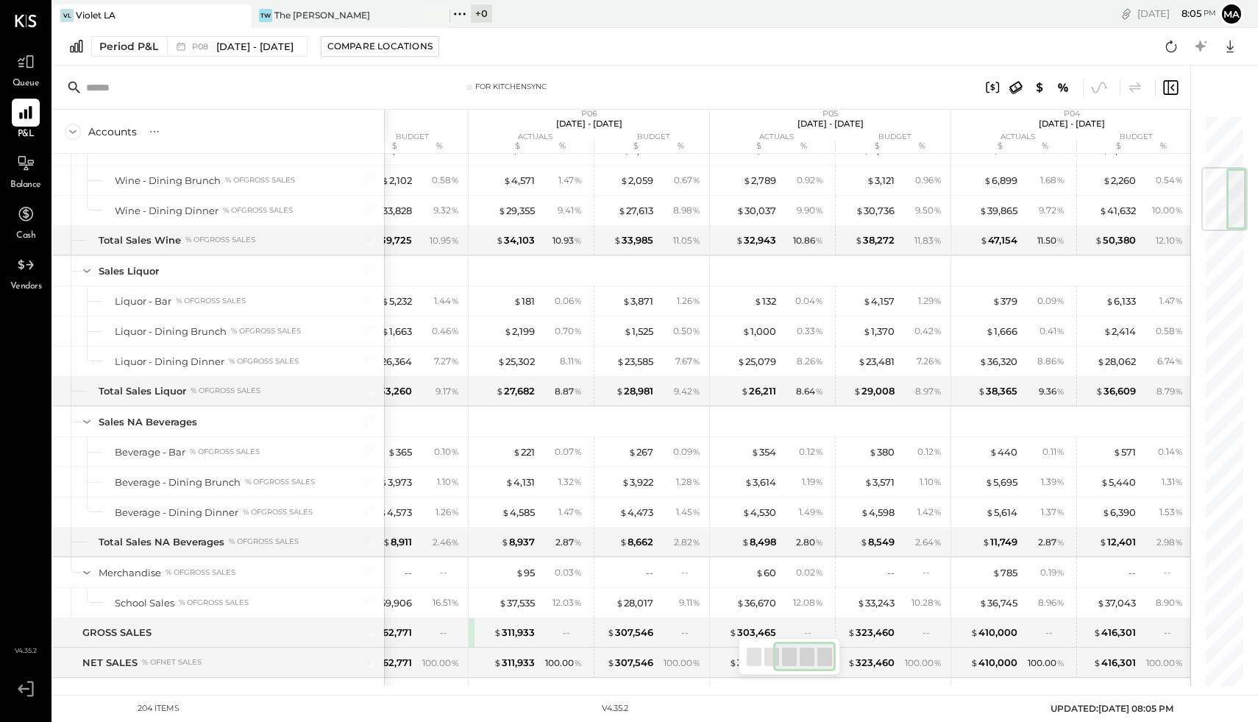
scroll to position [1034, 0]
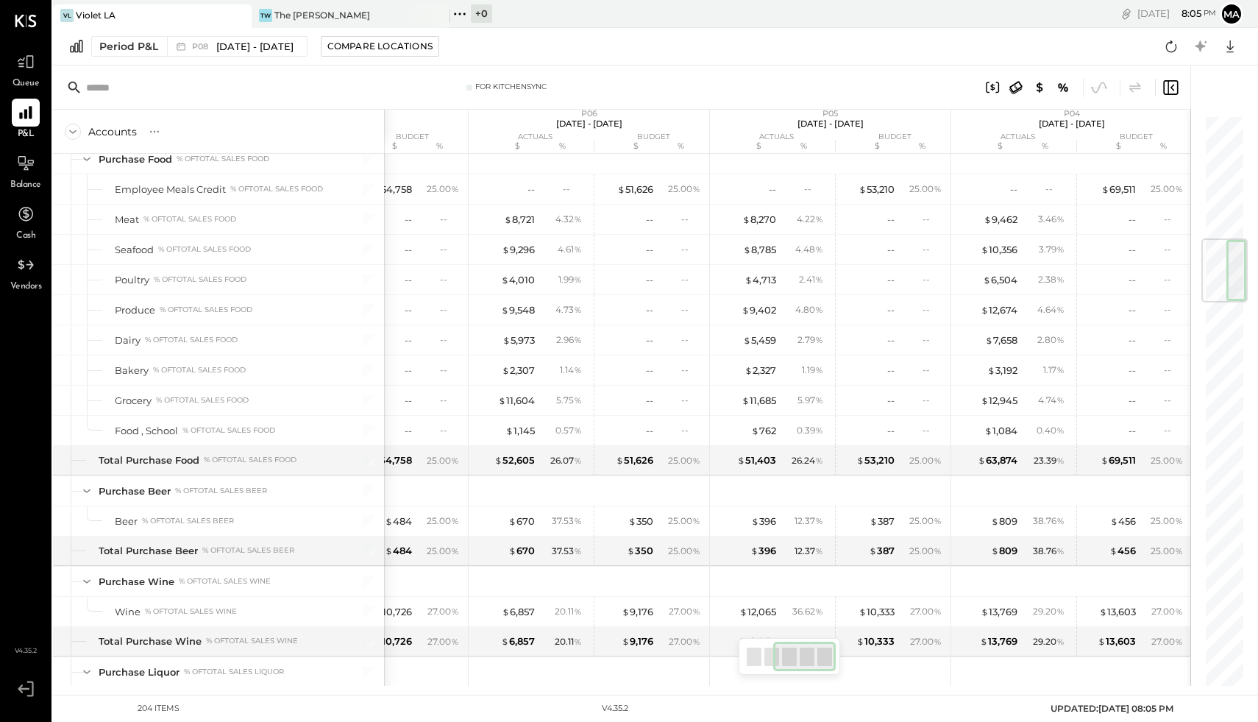
click at [751, 577] on div at bounding box center [754, 656] width 15 height 18
click at [772, 577] on div at bounding box center [771, 656] width 15 height 18
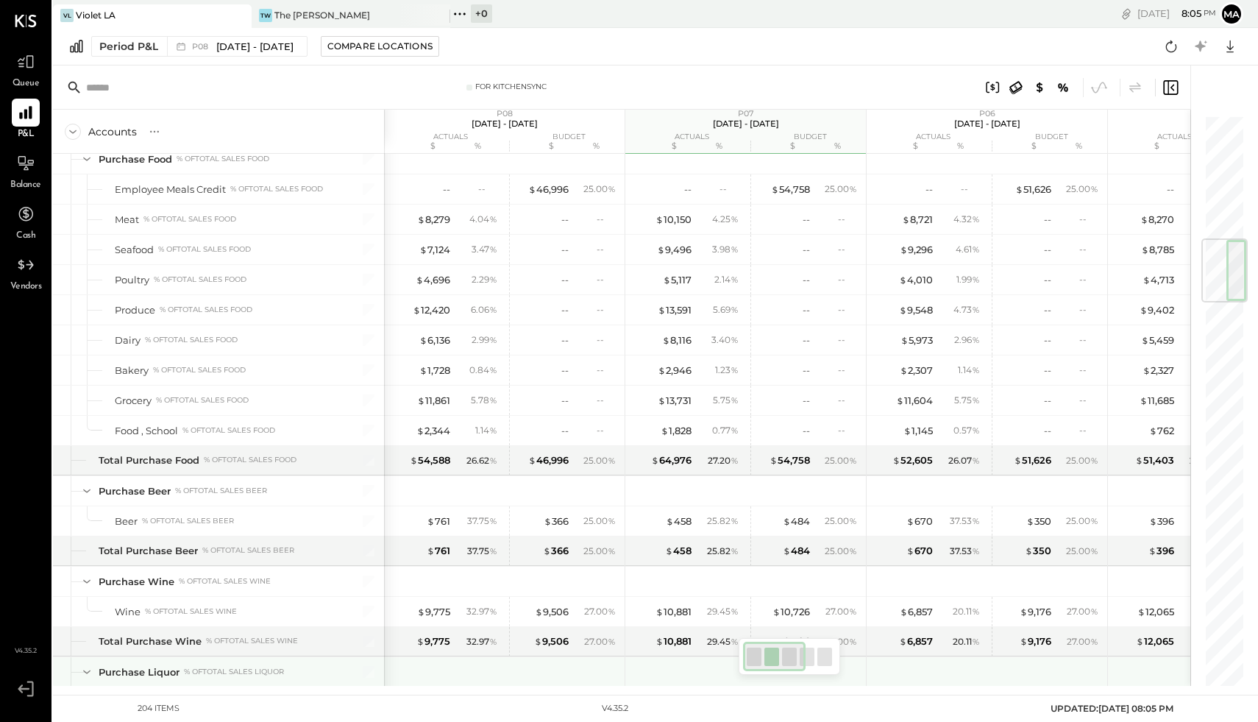
drag, startPoint x: 784, startPoint y: 658, endPoint x: 723, endPoint y: 657, distance: 61.1
click at [723, 577] on div "For KitchenSync Accounts S % GL P08 [DATE] - [DATE] actuals budget $ % $ % P07 …" at bounding box center [621, 375] width 1137 height 620
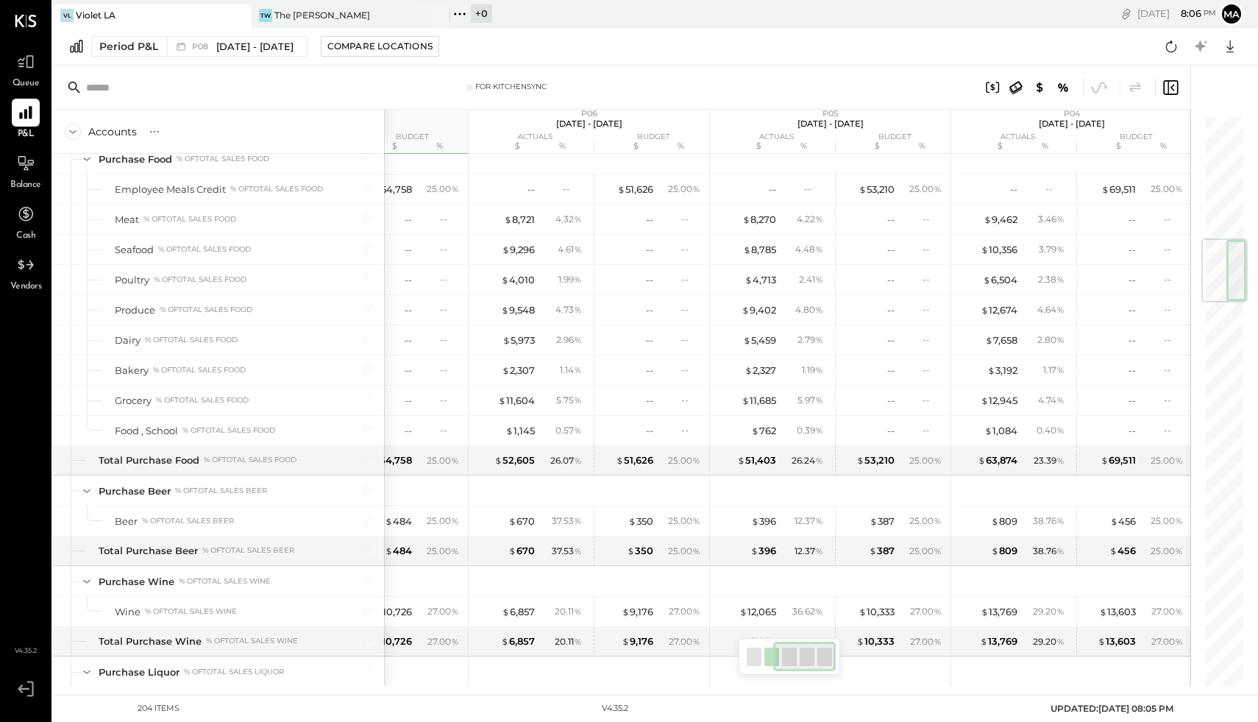
scroll to position [1493, 0]
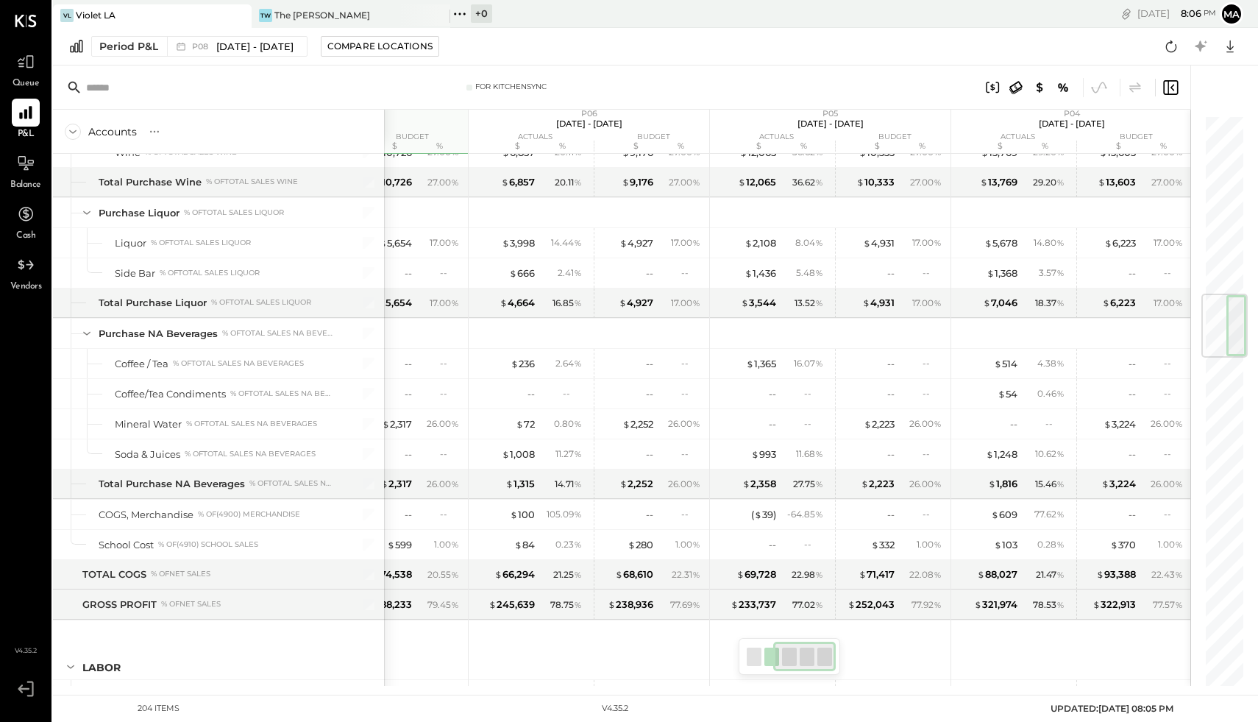
click at [751, 577] on div at bounding box center [754, 656] width 15 height 18
click at [753, 577] on div at bounding box center [754, 656] width 15 height 18
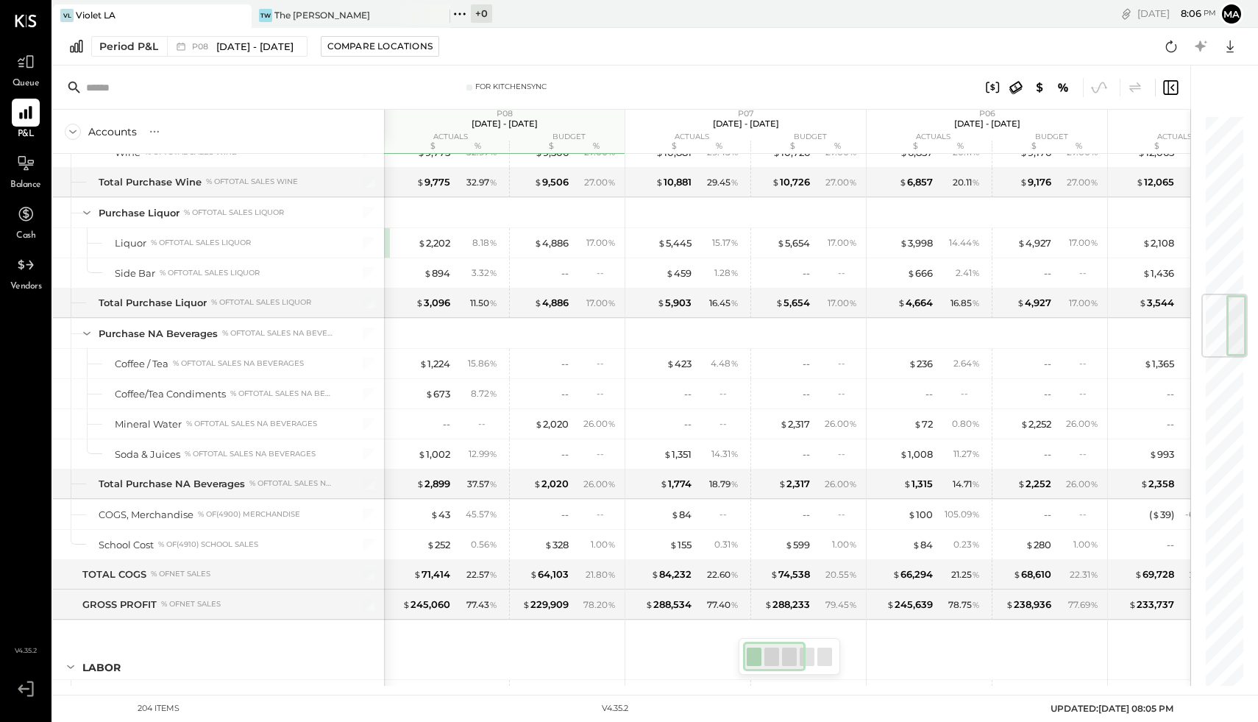
drag, startPoint x: 798, startPoint y: 667, endPoint x: 759, endPoint y: 666, distance: 39.8
click at [759, 577] on div at bounding box center [774, 656] width 63 height 29
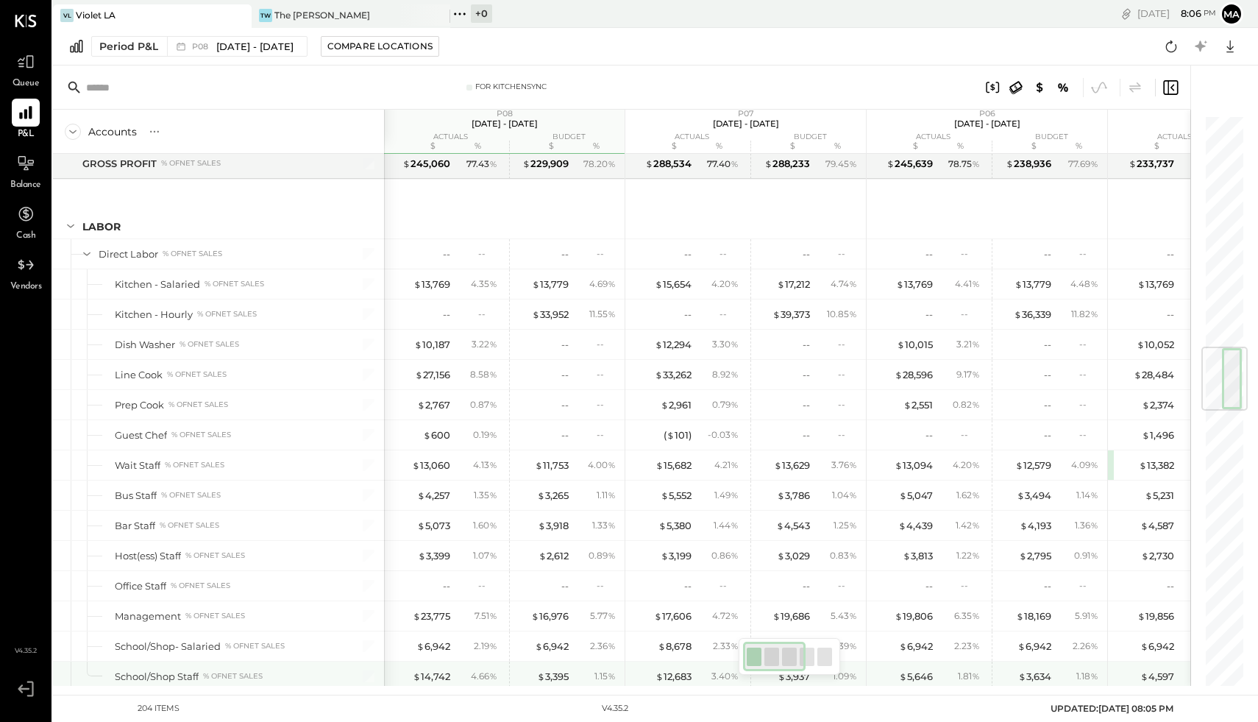
drag, startPoint x: 759, startPoint y: 656, endPoint x: 725, endPoint y: 656, distance: 34.6
click at [725, 577] on div "For KitchenSync Accounts S % GL P08 [DATE] - [DATE] actuals budget $ % $ % P07 …" at bounding box center [621, 375] width 1137 height 620
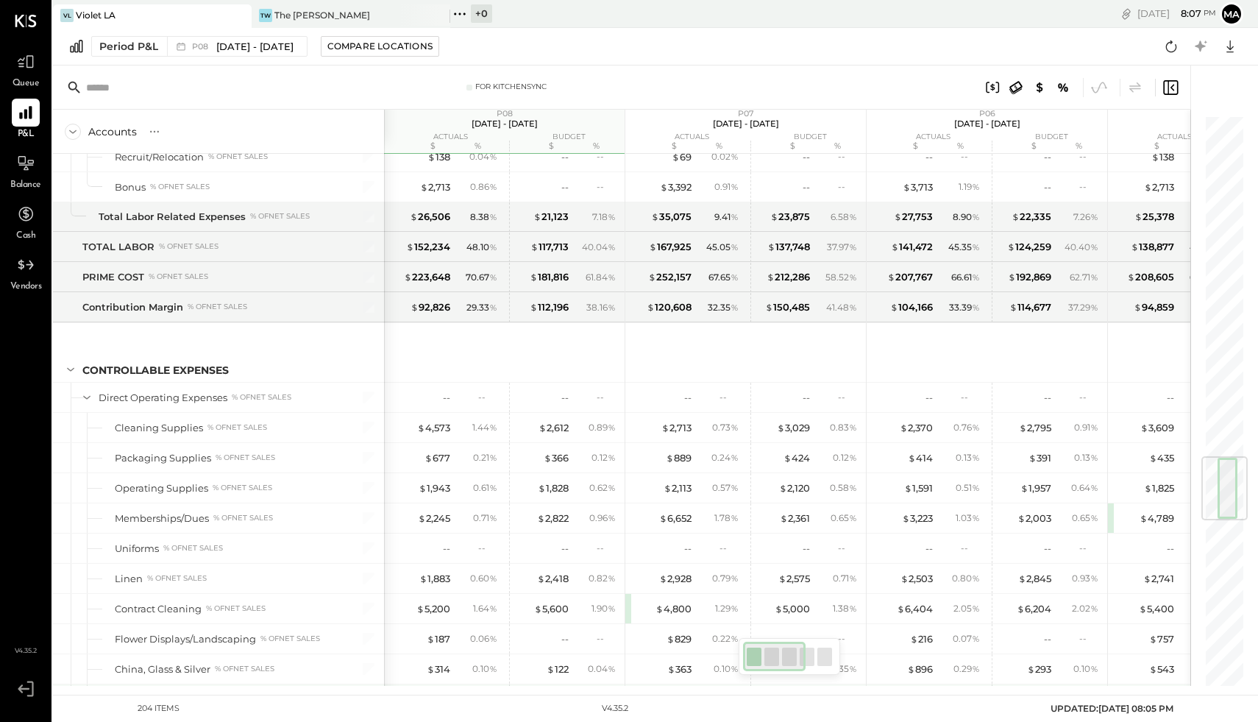
drag, startPoint x: 784, startPoint y: 660, endPoint x: 678, endPoint y: 656, distance: 106.0
click at [678, 577] on div "For KitchenSync Accounts S % GL P08 [DATE] - [DATE] actuals budget $ % $ % P07 …" at bounding box center [621, 375] width 1137 height 620
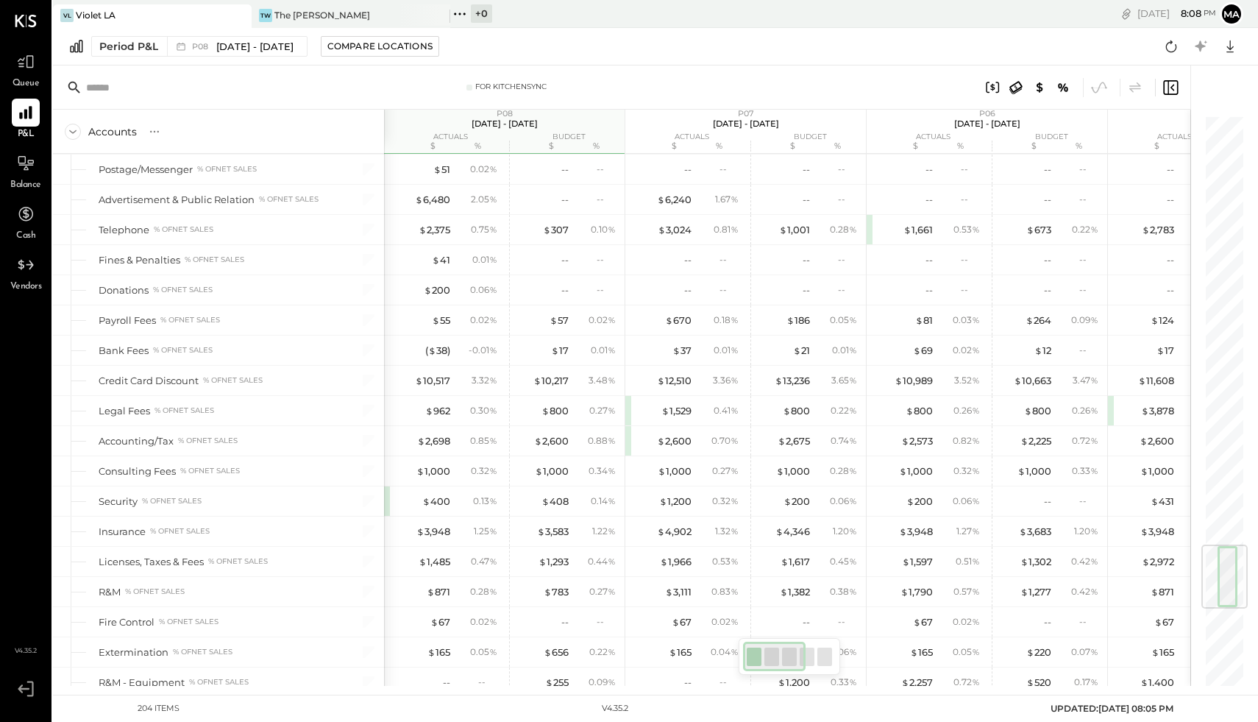
scroll to position [3604, 0]
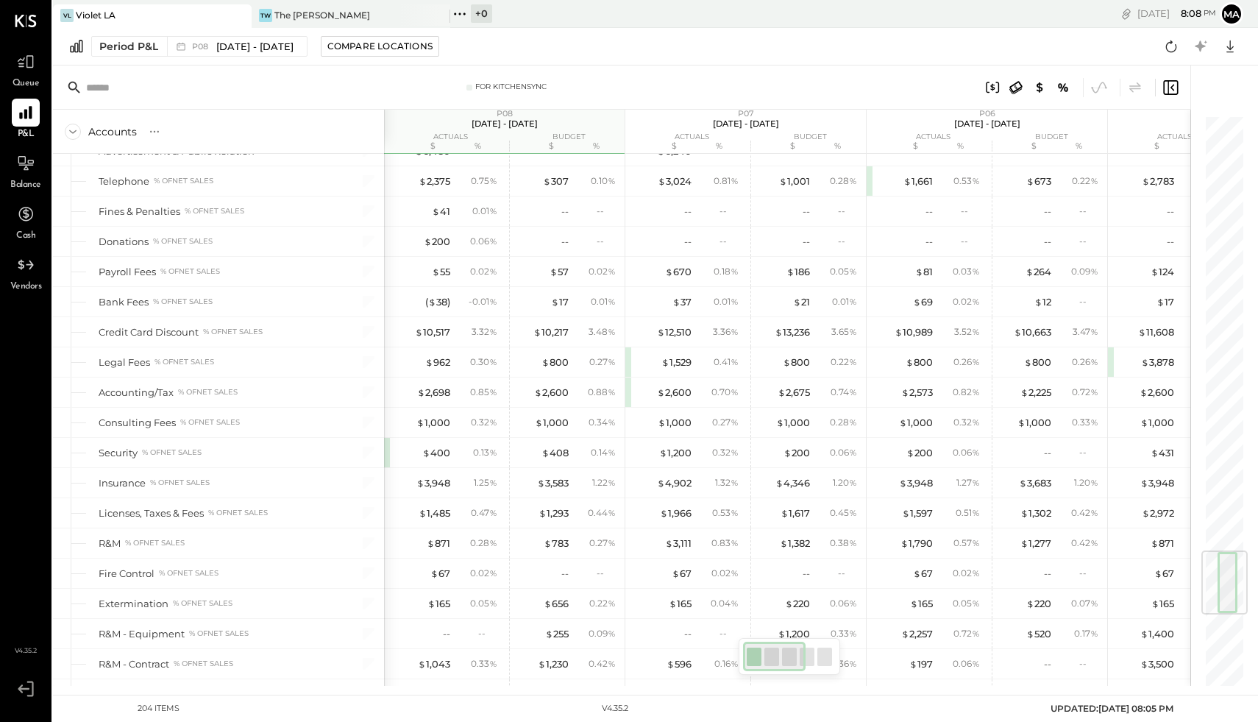
drag, startPoint x: 1213, startPoint y: 510, endPoint x: 1215, endPoint y: 604, distance: 94.2
click at [1006, 577] on div at bounding box center [1224, 582] width 46 height 64
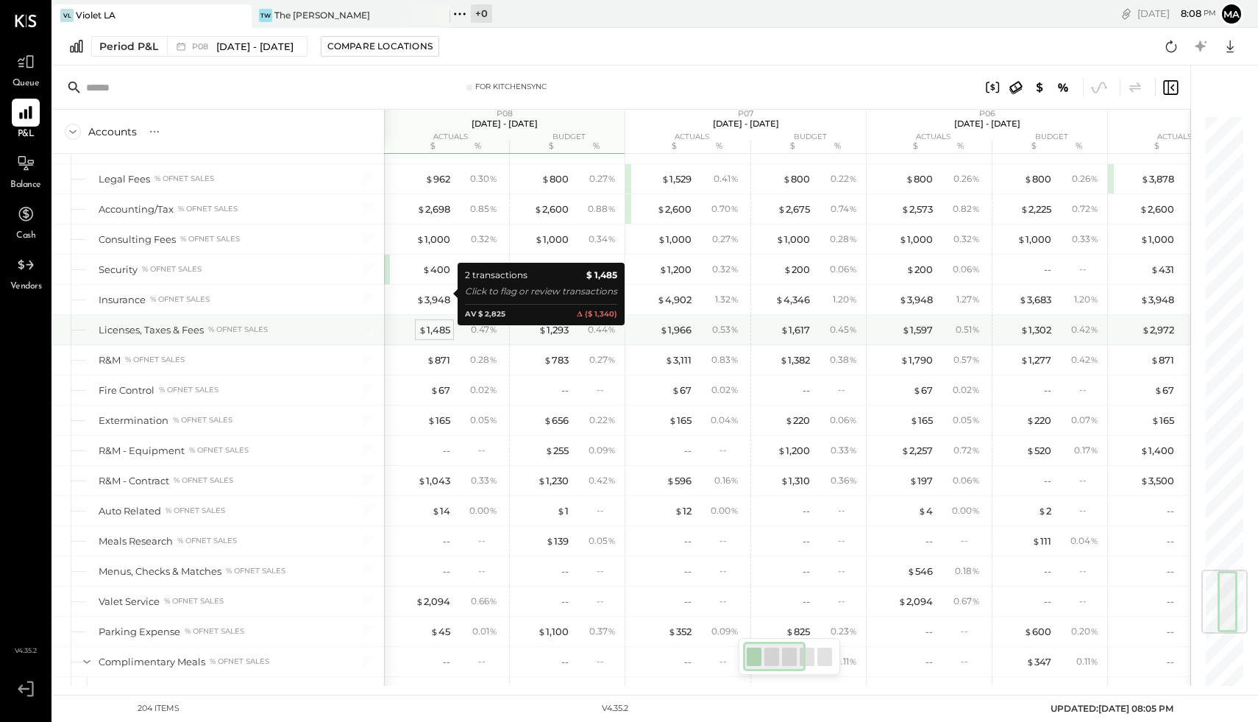
click at [433, 323] on div "$ 1,485" at bounding box center [435, 330] width 32 height 14
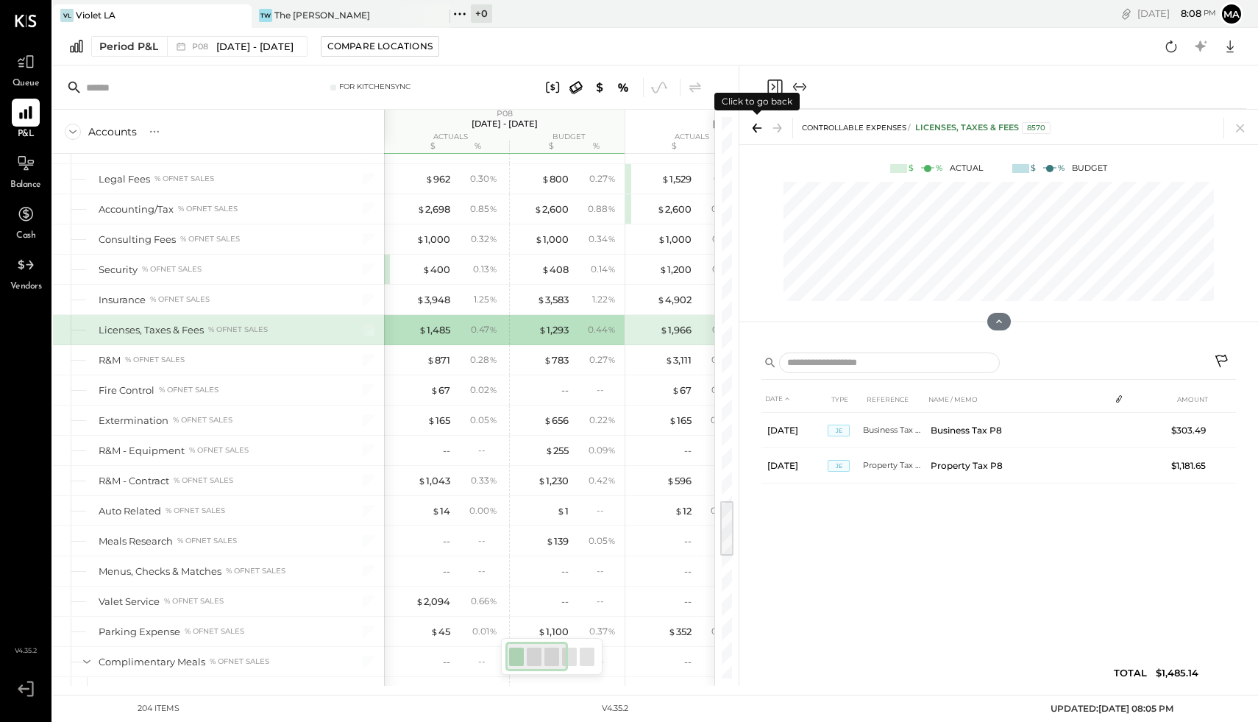
click at [751, 131] on icon at bounding box center [757, 128] width 21 height 21
click at [1006, 126] on icon at bounding box center [1240, 128] width 8 height 8
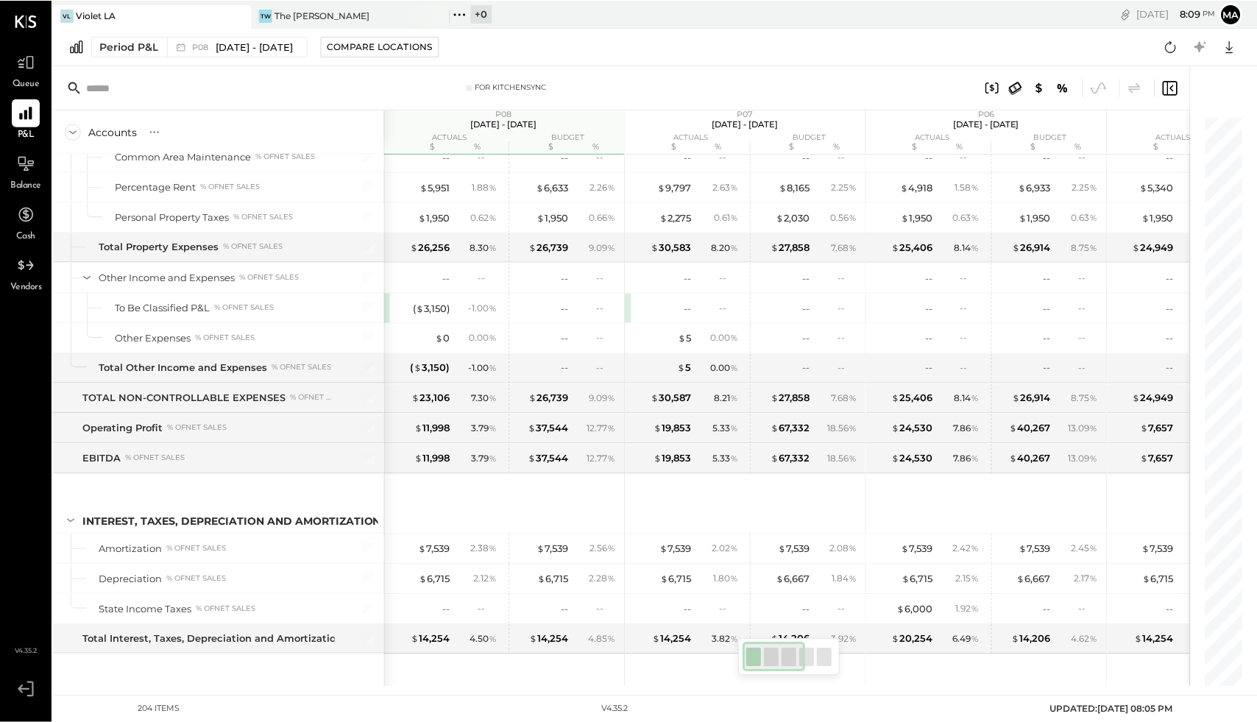
scroll to position [4945, 0]
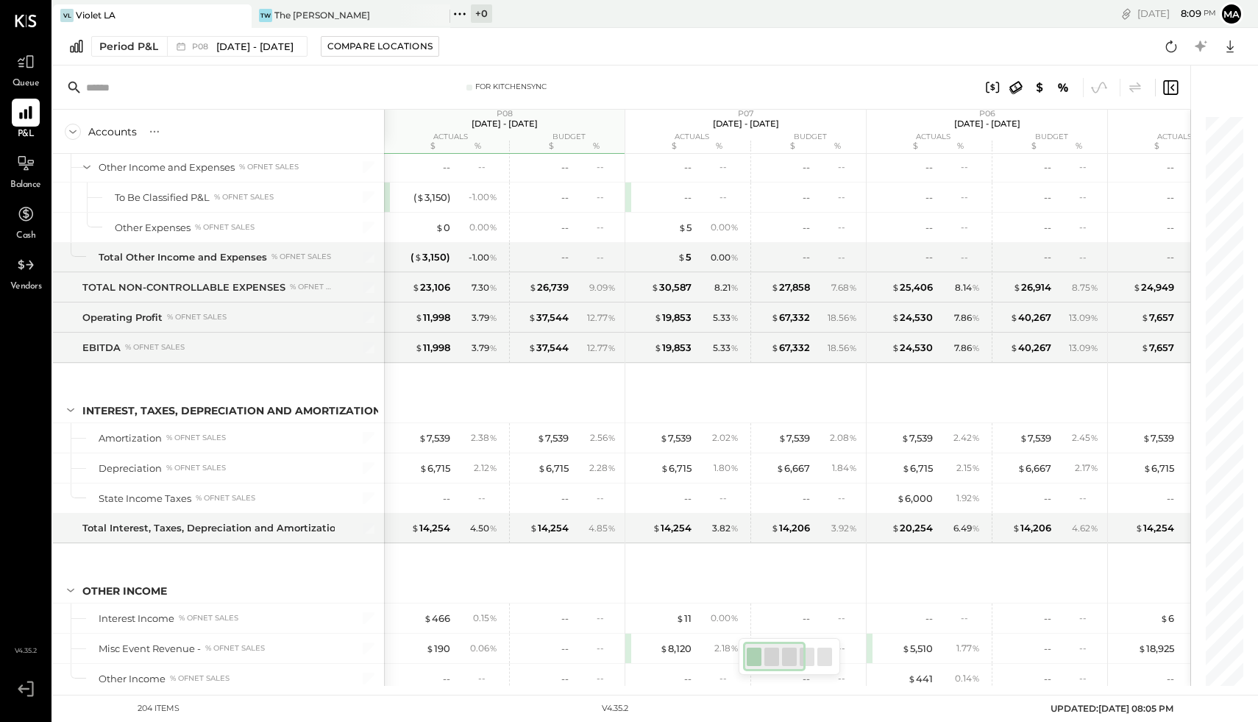
drag, startPoint x: 1215, startPoint y: 504, endPoint x: 1240, endPoint y: 758, distance: 255.0
click at [1006, 577] on html "Queue P&L Balance Cash Vendors v 4.35.2 VL Violet LA TW The [PERSON_NAME] + 0 P…" at bounding box center [629, 361] width 1258 height 722
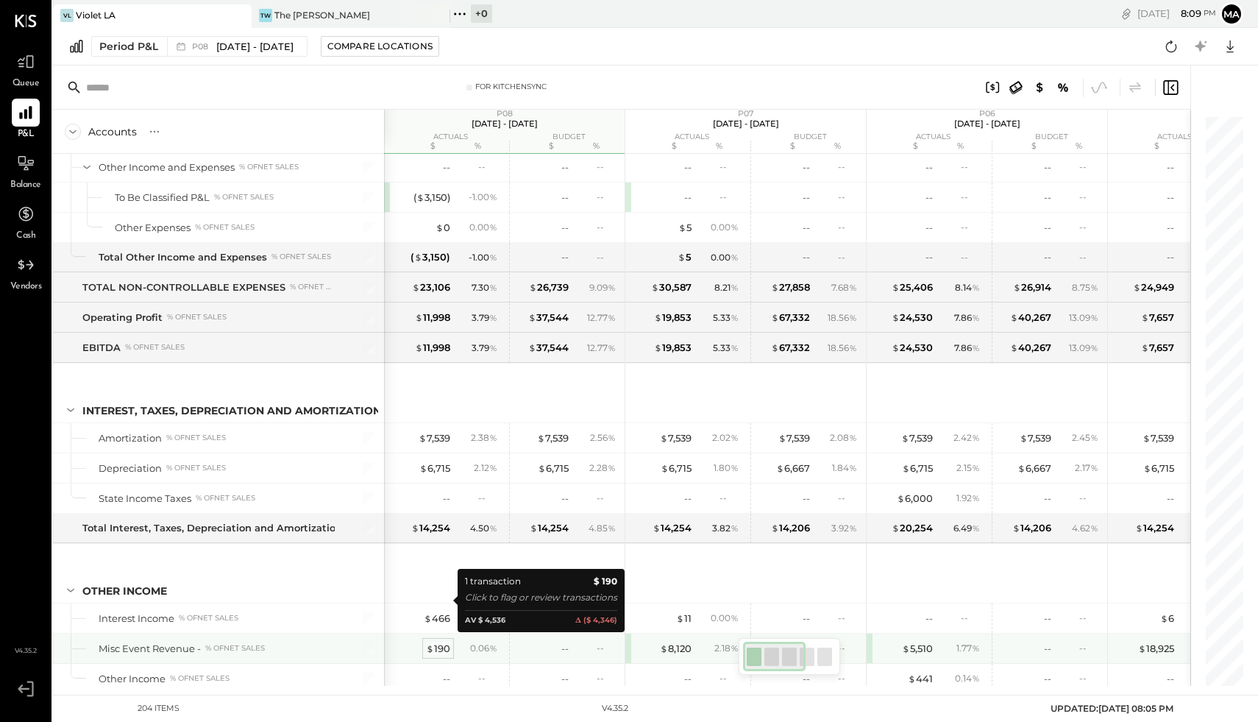
click at [446, 577] on div "$ 190" at bounding box center [438, 649] width 24 height 14
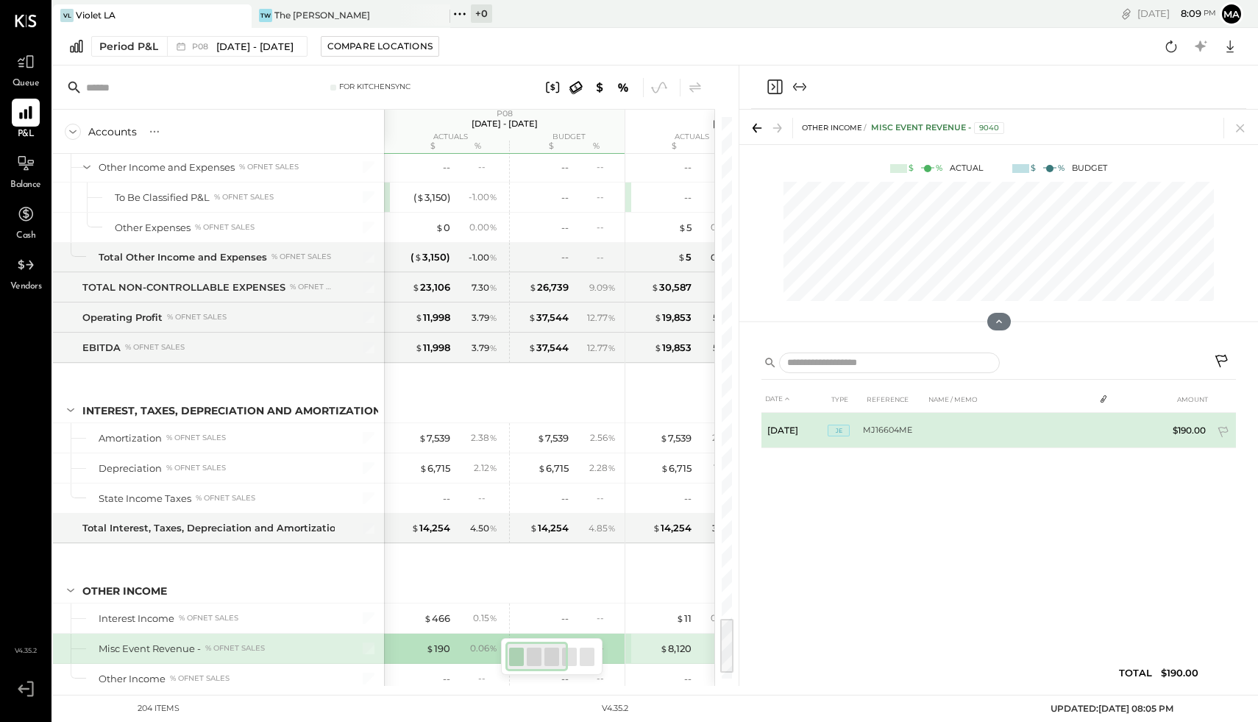
click at [878, 424] on td "MJ16604ME" at bounding box center [894, 430] width 62 height 35
click at [1006, 430] on icon at bounding box center [1223, 432] width 10 height 11
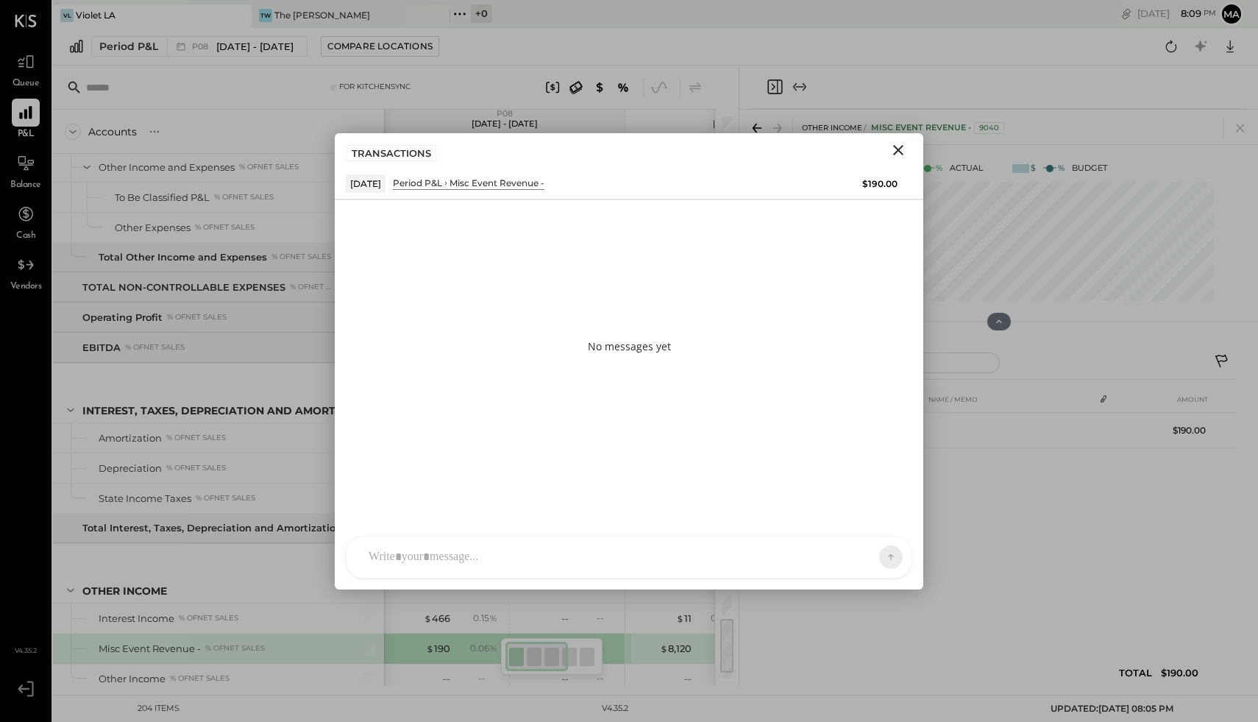
click at [442, 558] on div at bounding box center [629, 556] width 565 height 41
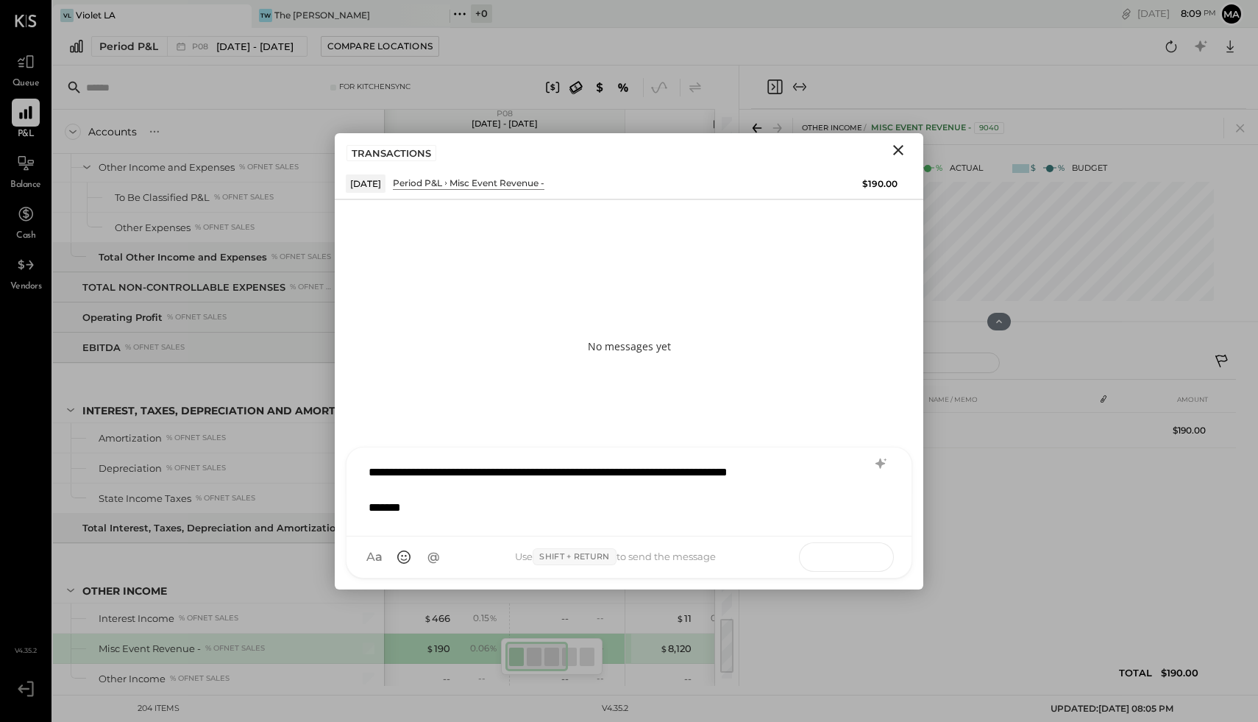
click at [856, 553] on icon at bounding box center [863, 556] width 15 height 15
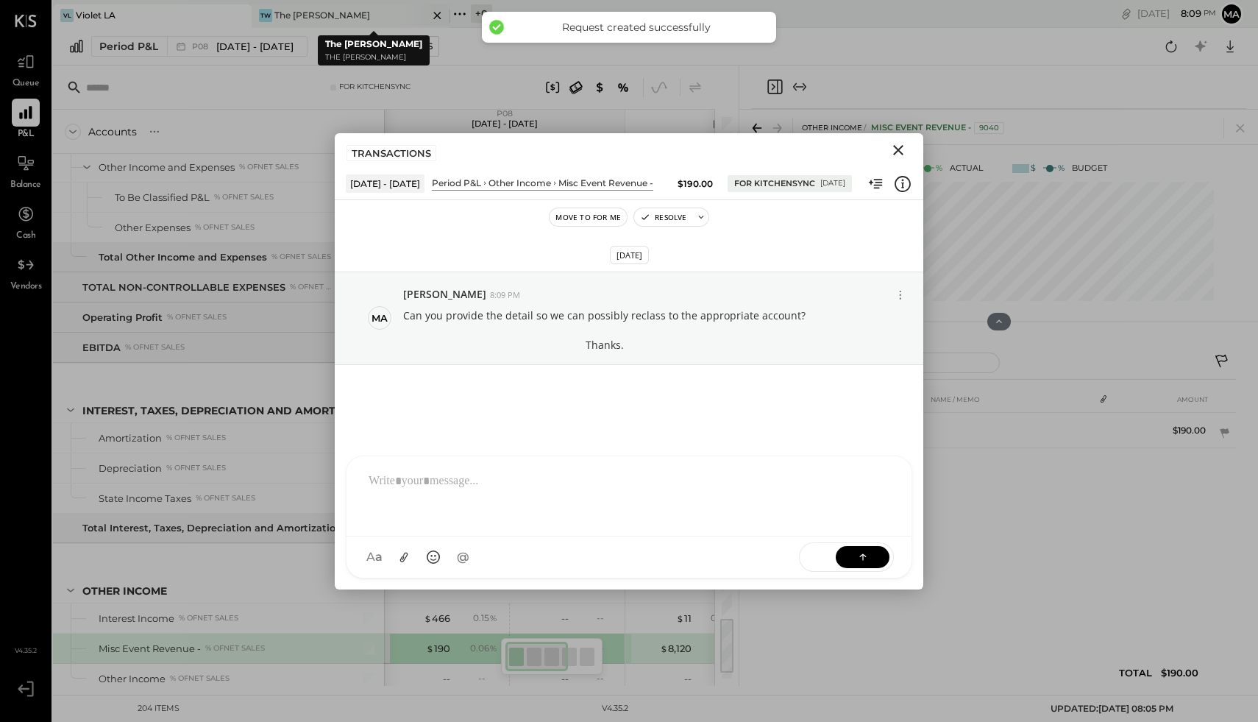
click at [304, 14] on div "The [PERSON_NAME]" at bounding box center [322, 15] width 96 height 13
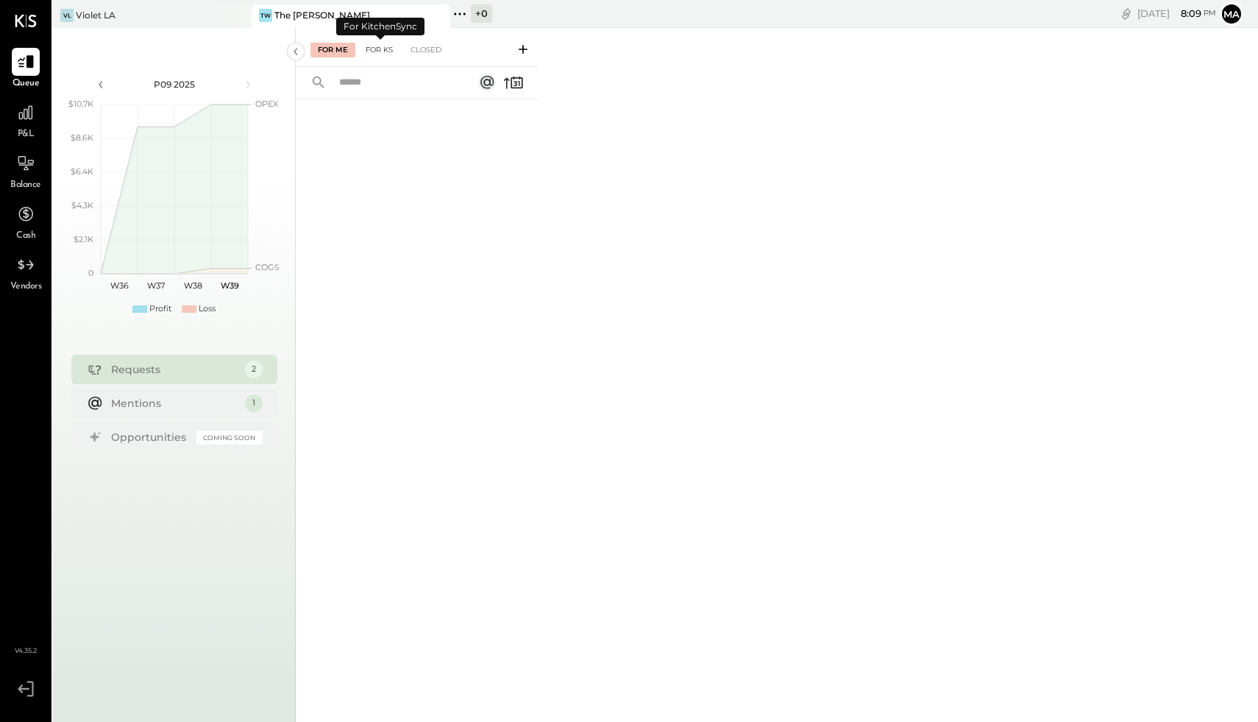
click at [383, 46] on div "For KS" at bounding box center [379, 50] width 42 height 15
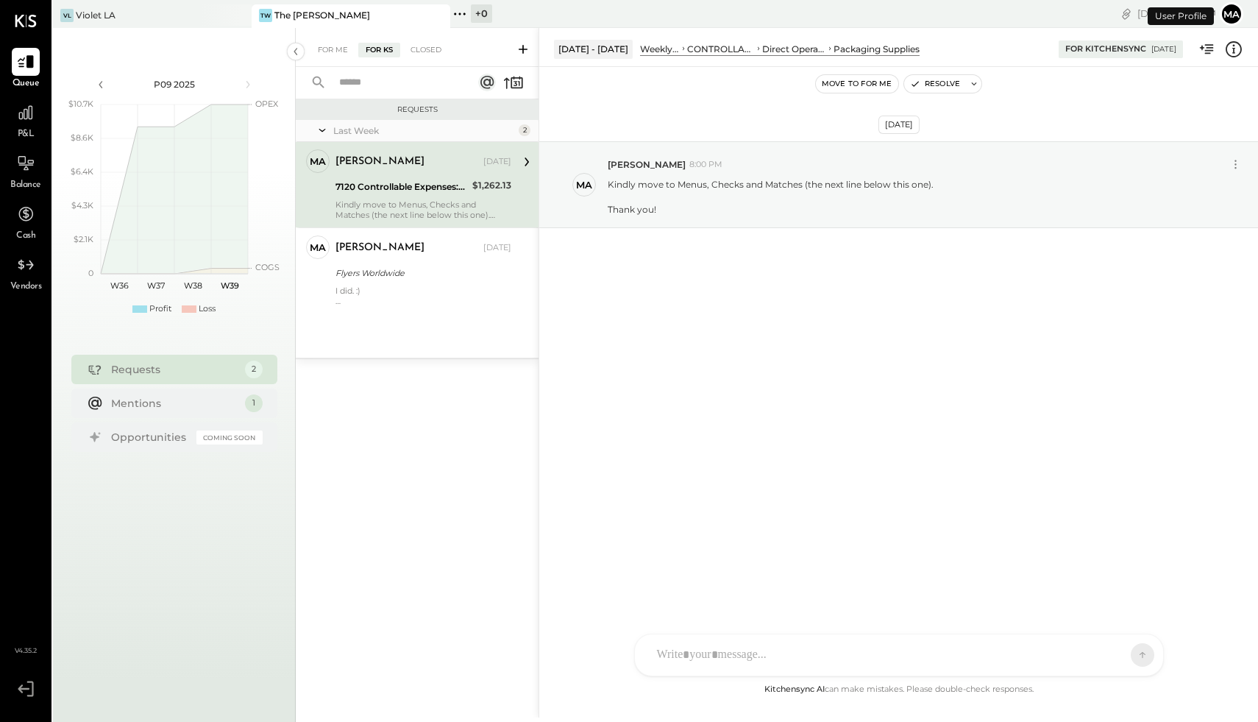
click at [1006, 16] on button "Ma" at bounding box center [1232, 14] width 24 height 24
